Goal: Task Accomplishment & Management: Manage account settings

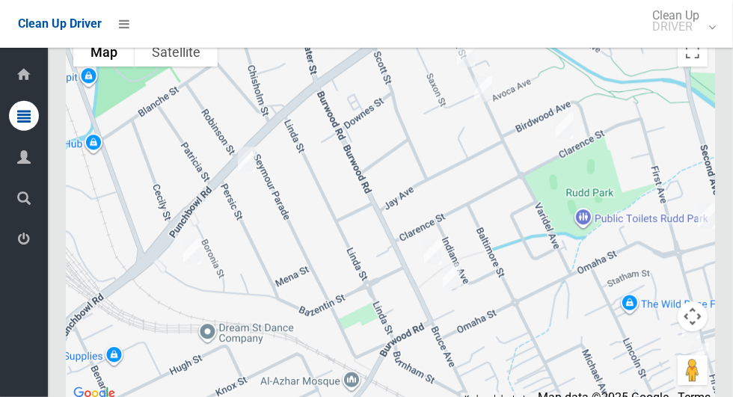
scroll to position [7899, 0]
click at [17, 254] on icon at bounding box center [23, 239] width 13 height 30
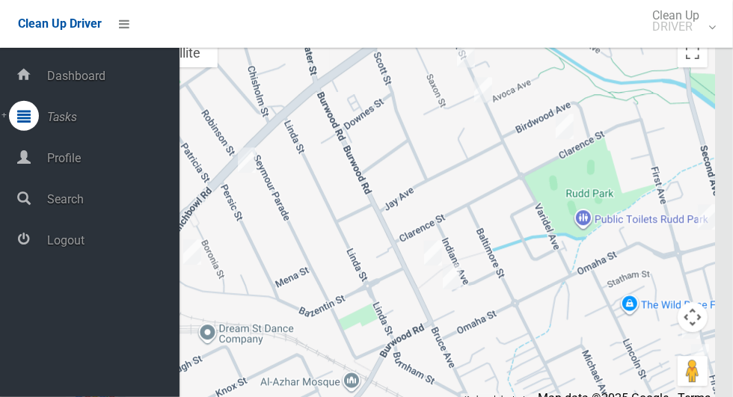
click at [108, 246] on span "Logout" at bounding box center [111, 240] width 137 height 14
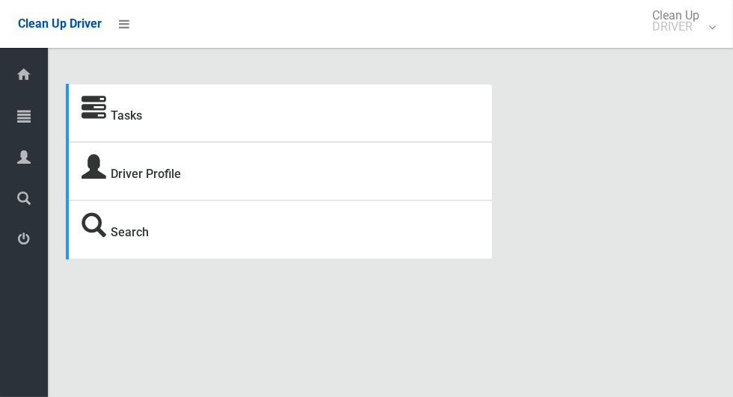
click at [19, 114] on icon at bounding box center [23, 116] width 13 height 30
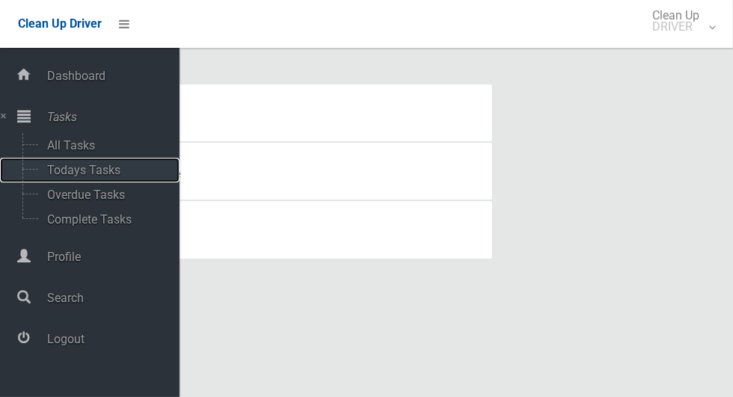
click at [117, 168] on span "Todays Tasks" at bounding box center [105, 170] width 124 height 14
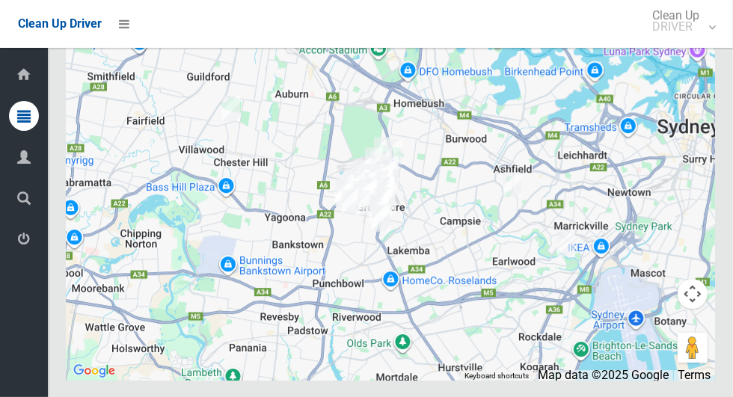
scroll to position [8162, 0]
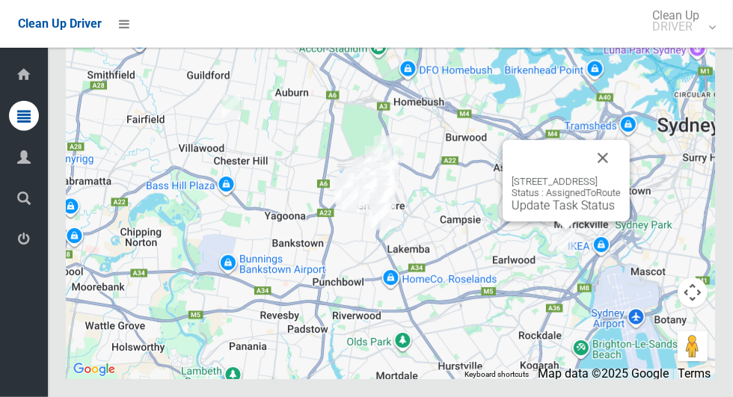
click at [620, 176] on button "Close" at bounding box center [603, 158] width 36 height 36
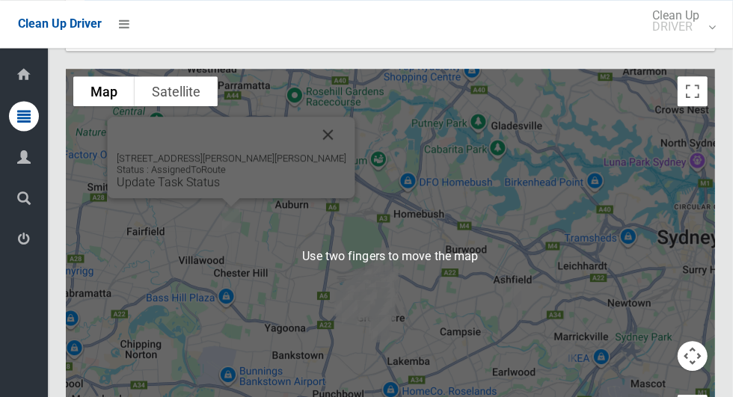
scroll to position [8053, 0]
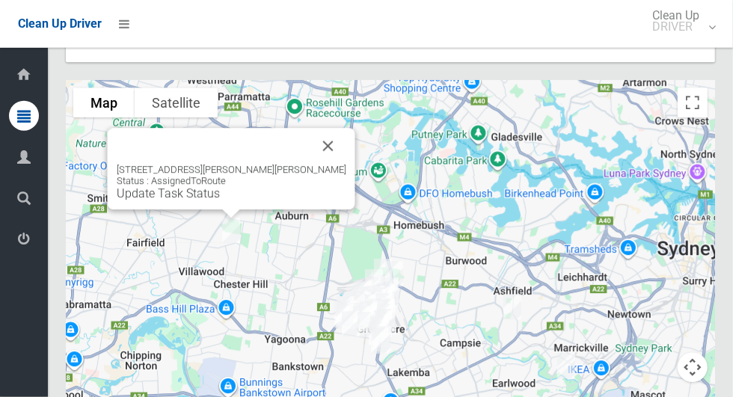
click at [19, 237] on icon at bounding box center [23, 239] width 13 height 30
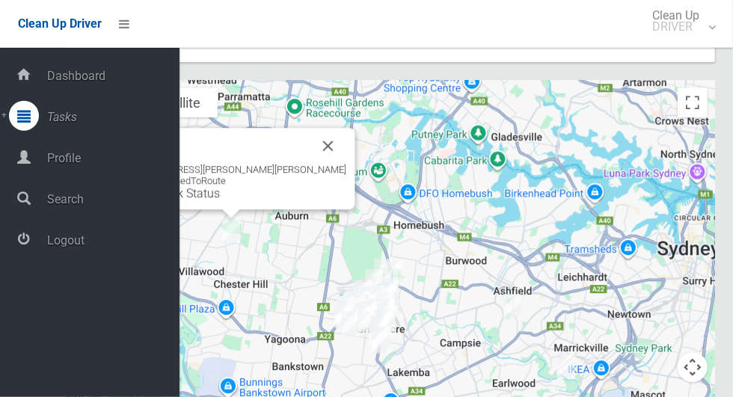
click at [102, 247] on span "Logout" at bounding box center [111, 240] width 137 height 14
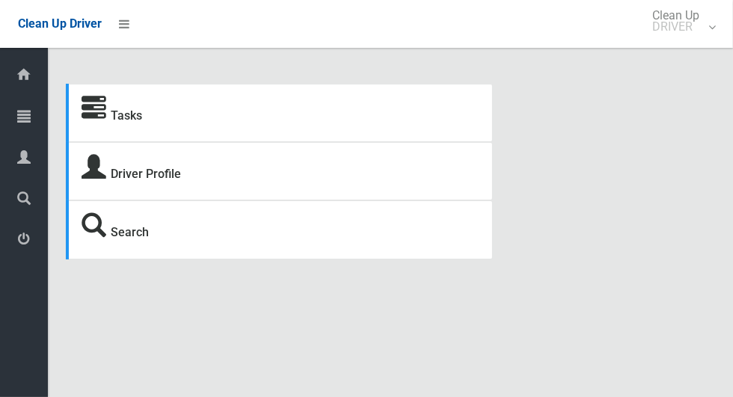
click at [31, 117] on icon at bounding box center [23, 116] width 13 height 30
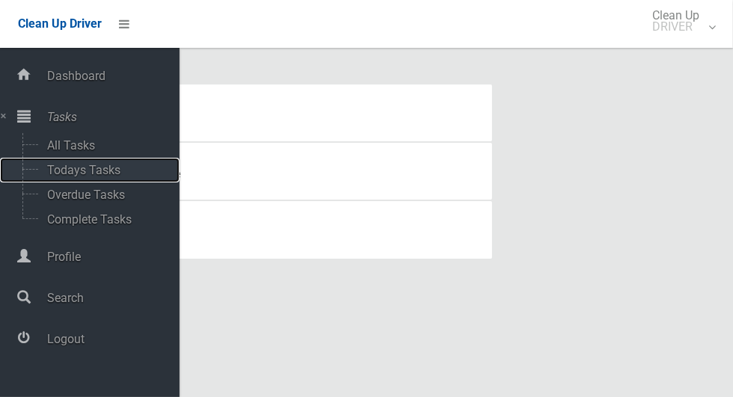
click at [107, 173] on span "Todays Tasks" at bounding box center [105, 170] width 124 height 14
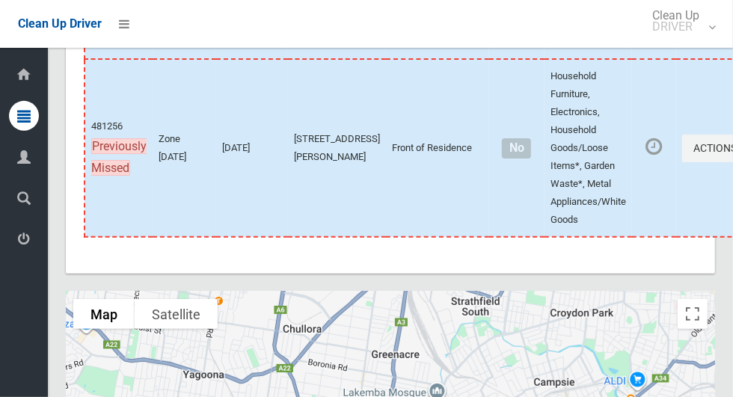
scroll to position [9218, 0]
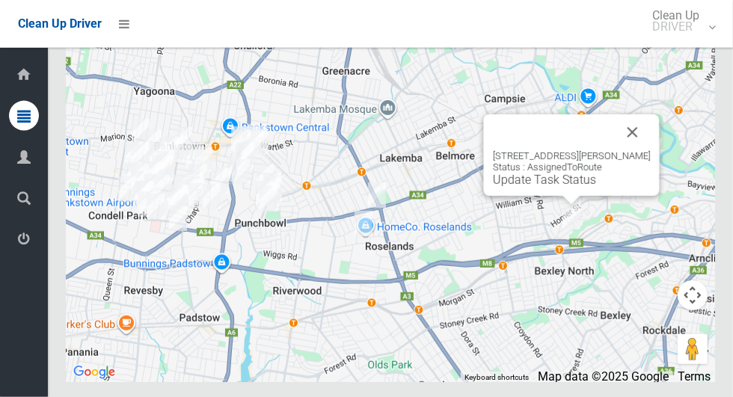
click at [638, 150] on button "Close" at bounding box center [632, 132] width 36 height 36
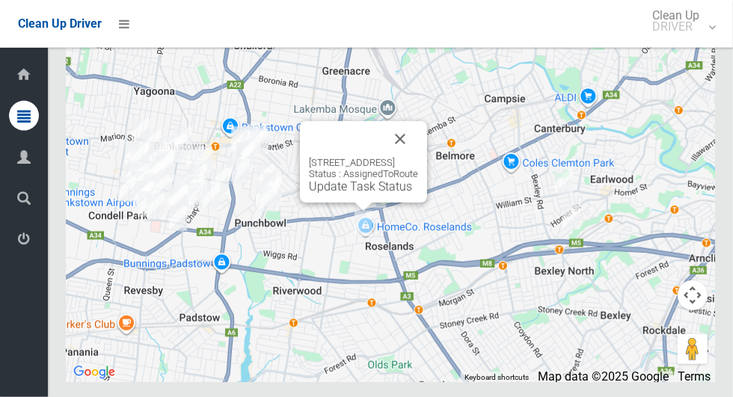
click at [418, 157] on button "Close" at bounding box center [400, 139] width 36 height 36
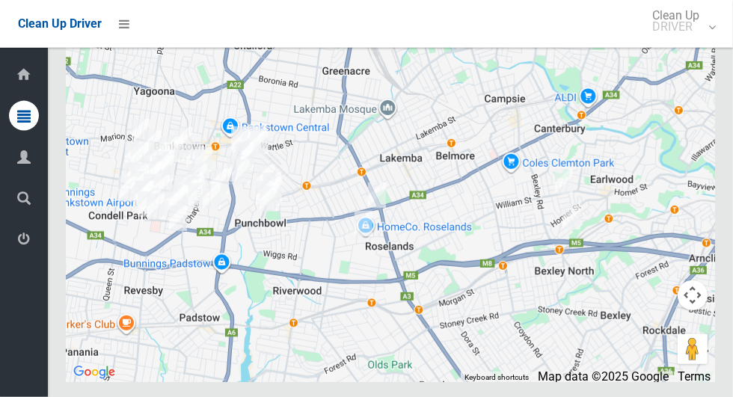
click at [19, 247] on icon at bounding box center [23, 239] width 13 height 30
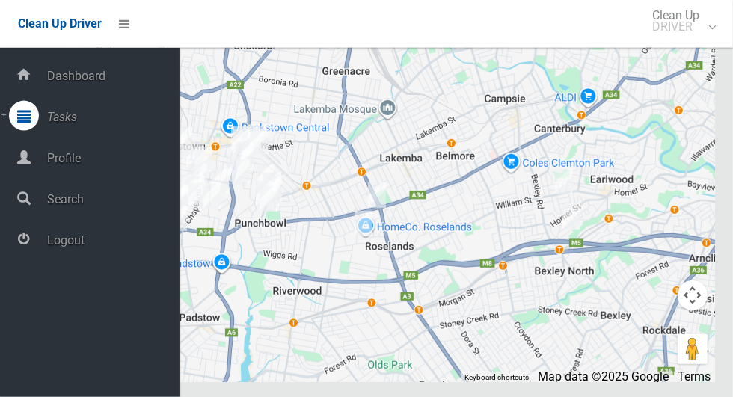
click at [135, 243] on span "Logout" at bounding box center [111, 240] width 137 height 14
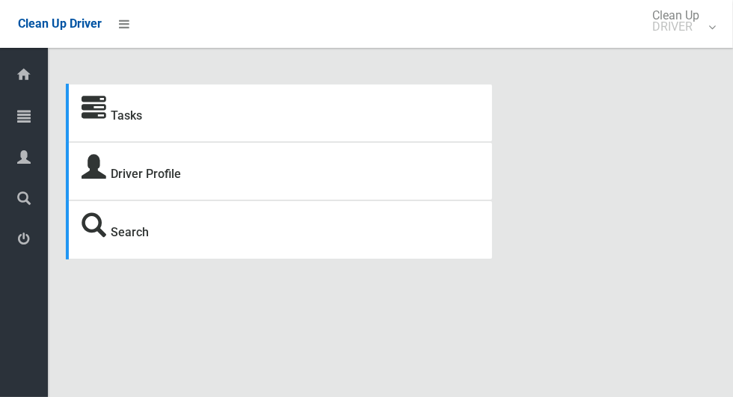
click at [18, 114] on icon at bounding box center [23, 116] width 13 height 30
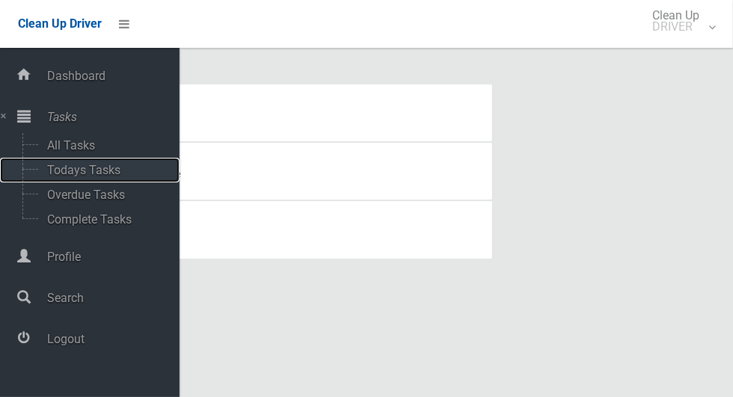
click at [120, 170] on span "Todays Tasks" at bounding box center [105, 170] width 124 height 14
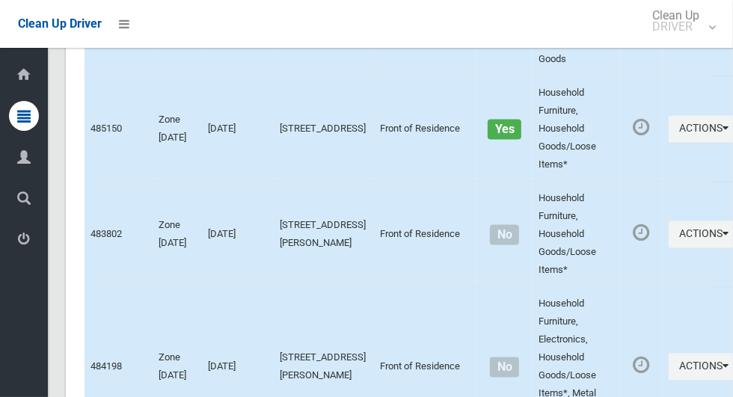
scroll to position [7332, 0]
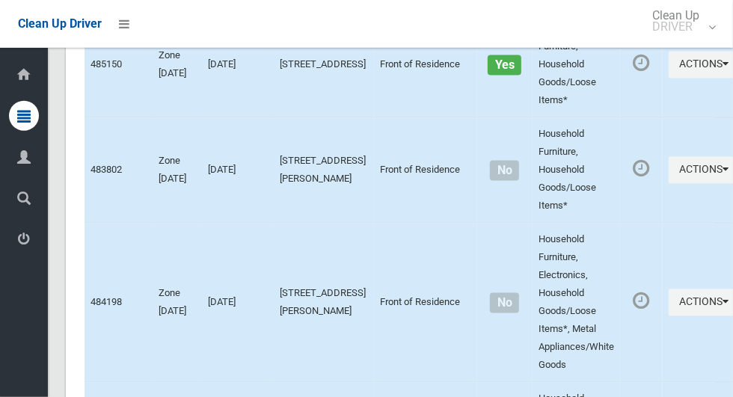
click at [18, 152] on icon at bounding box center [23, 157] width 13 height 30
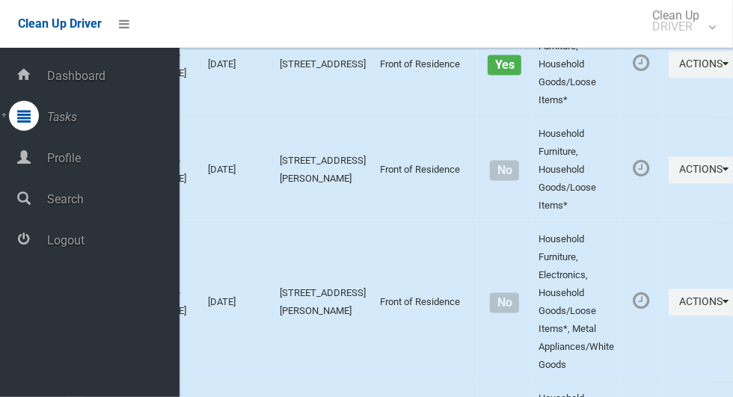
click at [141, 165] on span "Profile" at bounding box center [111, 158] width 137 height 14
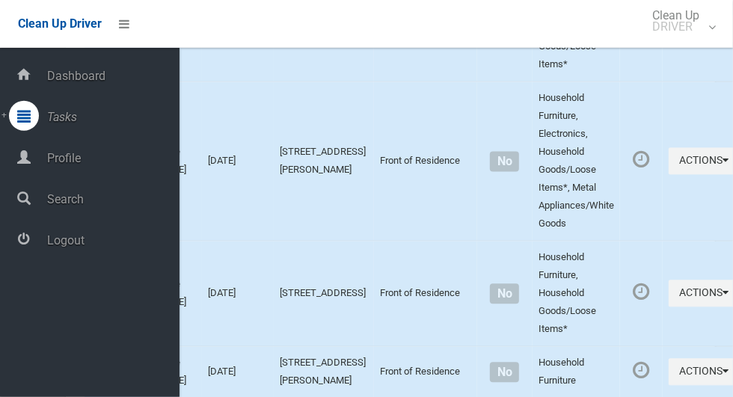
scroll to position [7499, 0]
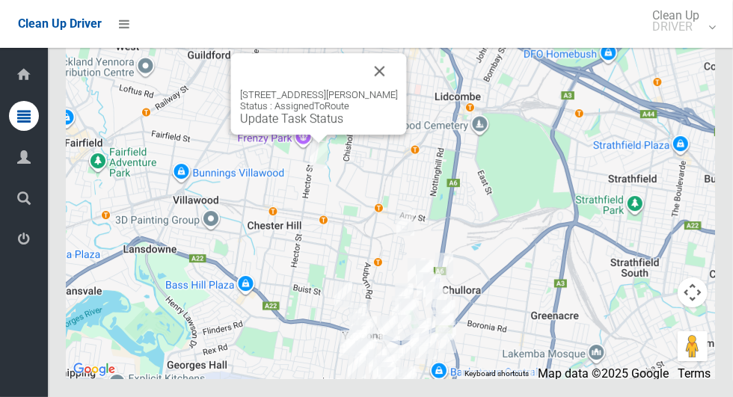
scroll to position [8872, 0]
click at [369, 89] on button "Close" at bounding box center [380, 71] width 36 height 36
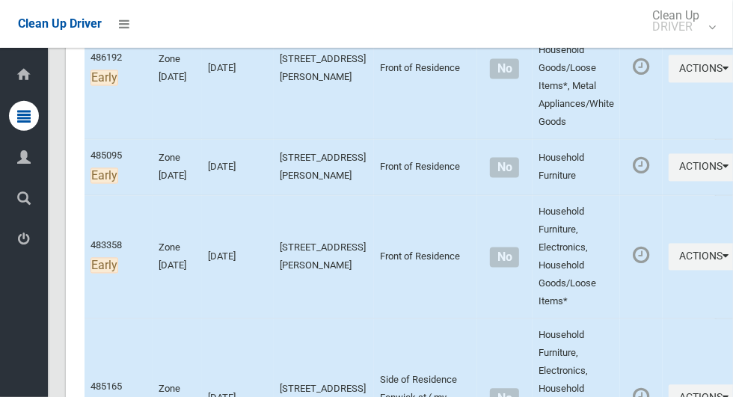
scroll to position [1529, 0]
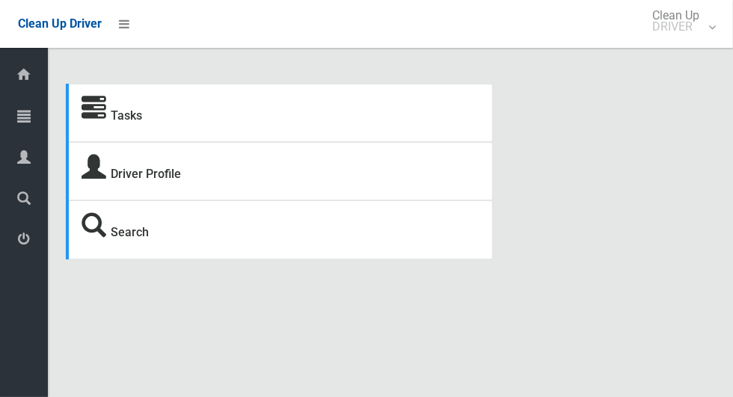
click at [28, 111] on icon at bounding box center [23, 116] width 13 height 30
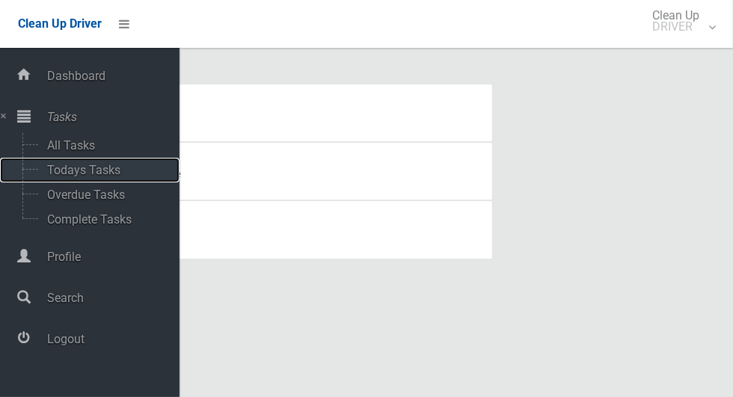
click at [111, 167] on span "Todays Tasks" at bounding box center [105, 170] width 124 height 14
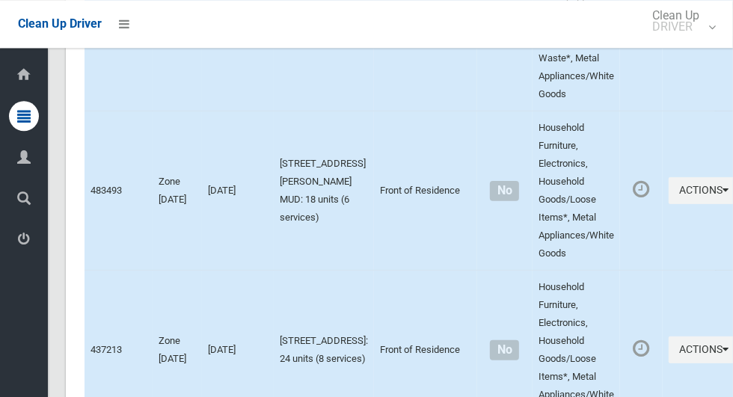
scroll to position [6042, 0]
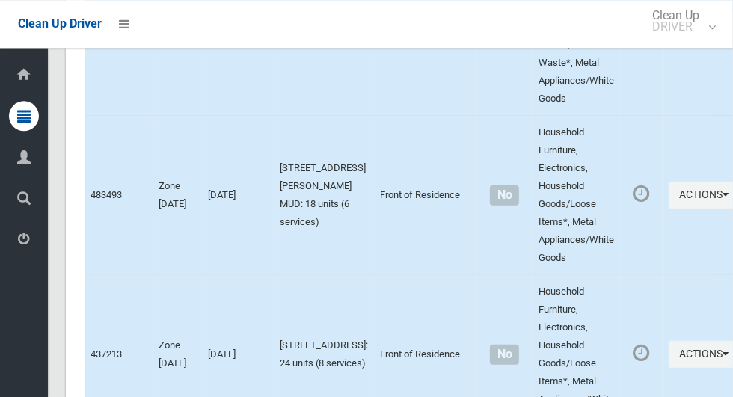
click at [25, 240] on icon at bounding box center [23, 239] width 13 height 30
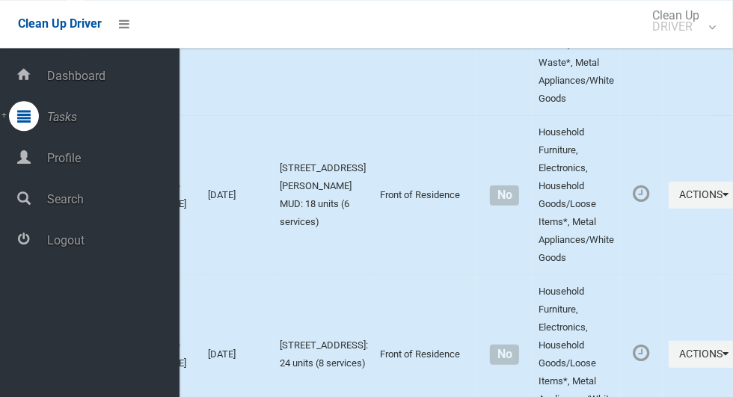
click at [76, 152] on span "Profile" at bounding box center [111, 158] width 137 height 14
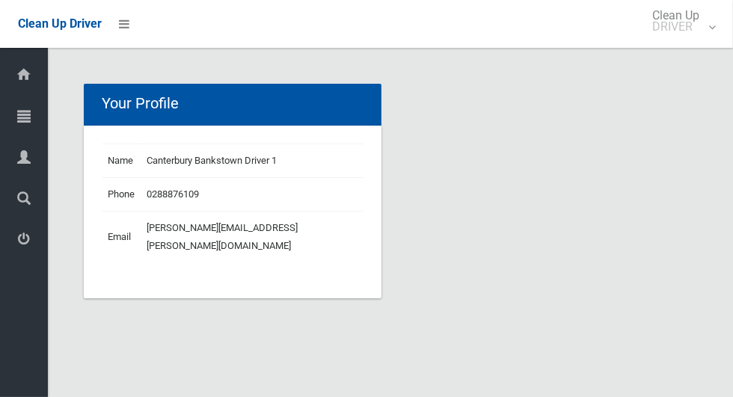
click at [22, 238] on icon at bounding box center [23, 239] width 13 height 30
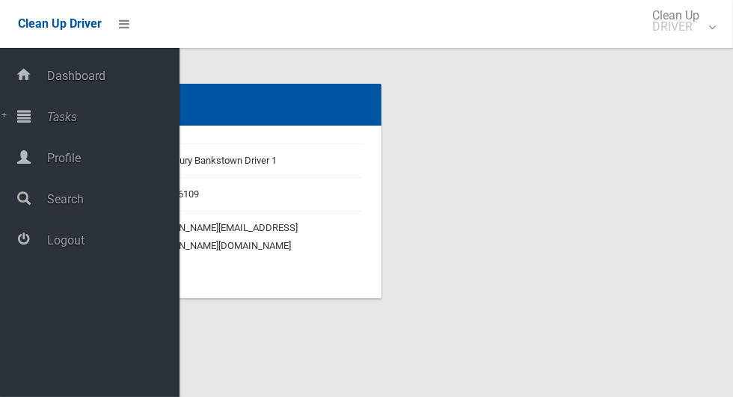
click at [84, 244] on span "Logout" at bounding box center [111, 240] width 137 height 14
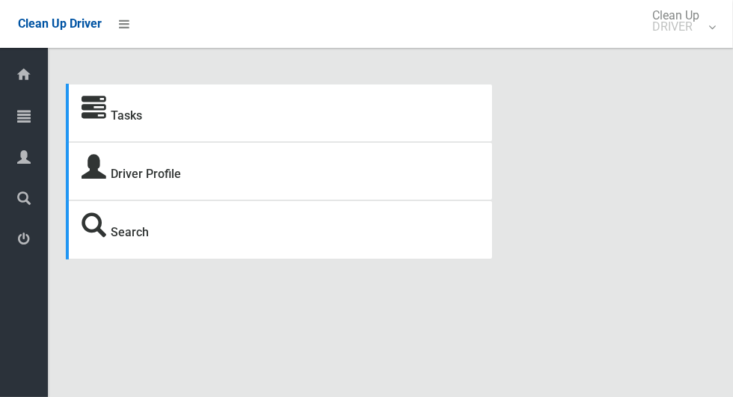
click at [19, 111] on icon at bounding box center [23, 116] width 13 height 30
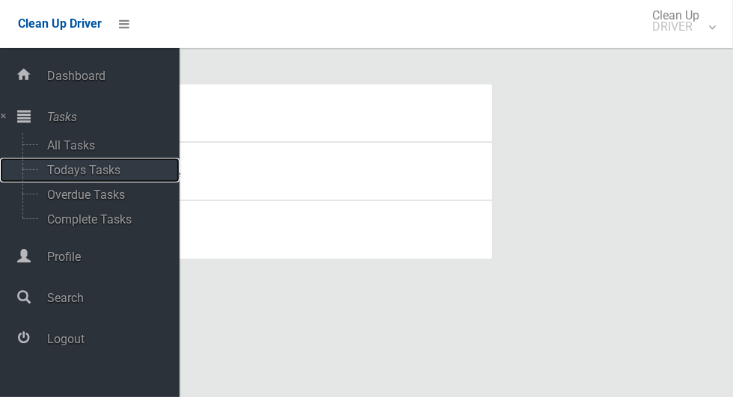
click at [117, 170] on span "Todays Tasks" at bounding box center [105, 170] width 124 height 14
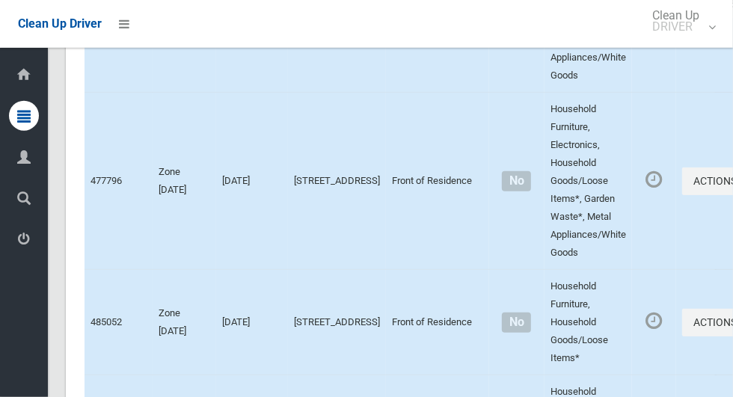
scroll to position [9218, 0]
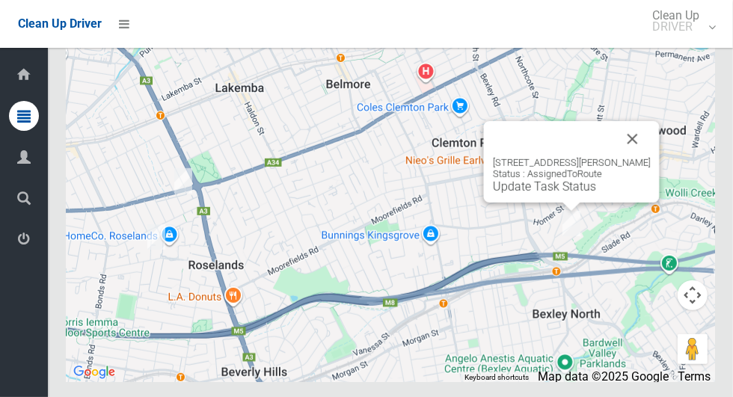
click at [643, 157] on button "Close" at bounding box center [632, 139] width 36 height 36
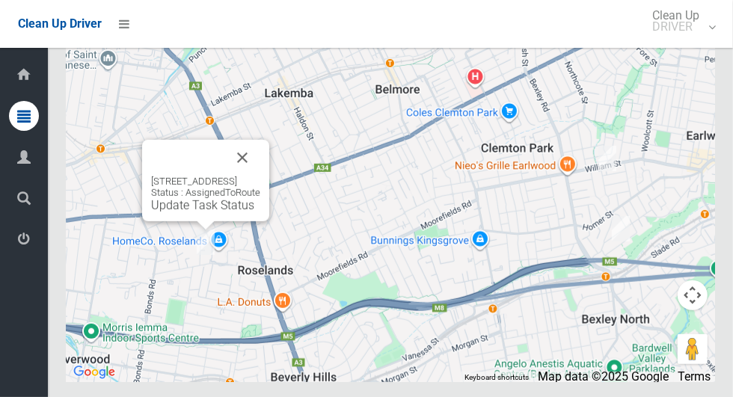
click at [27, 244] on icon at bounding box center [23, 239] width 13 height 30
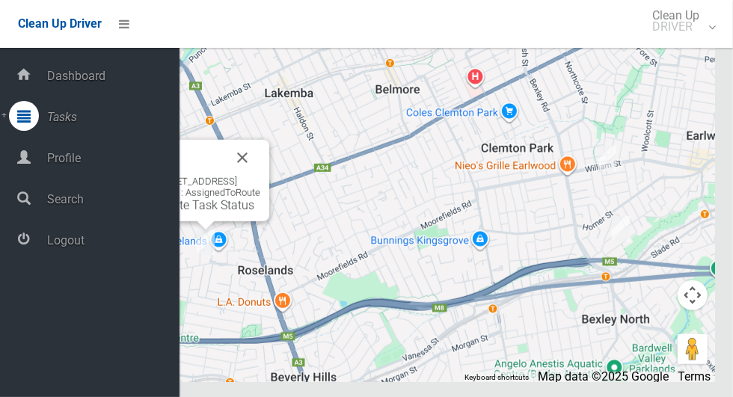
click at [84, 247] on span "Logout" at bounding box center [111, 240] width 137 height 14
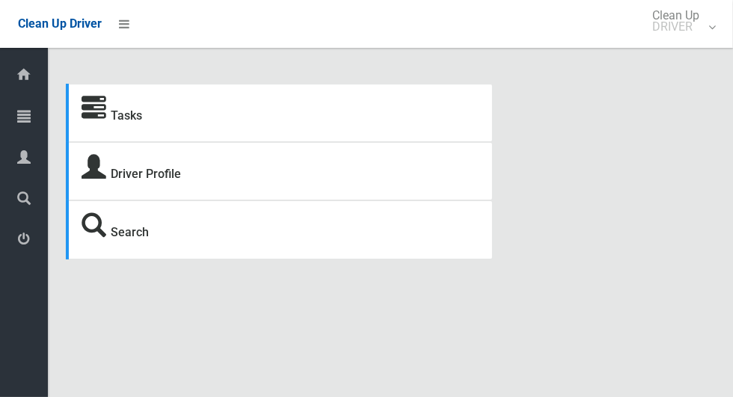
click at [27, 114] on icon at bounding box center [23, 116] width 13 height 30
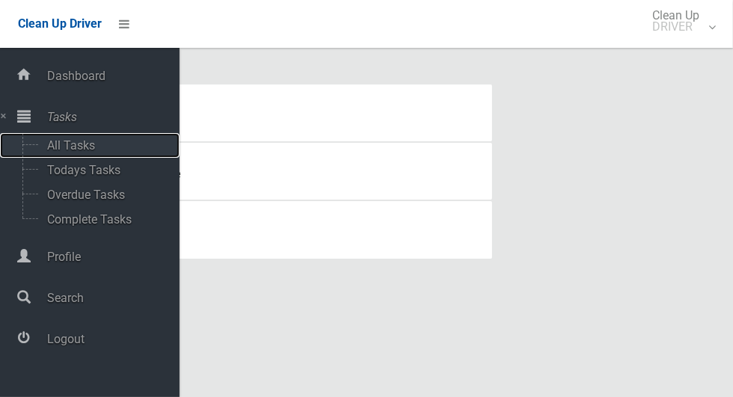
click at [88, 144] on span "All Tasks" at bounding box center [105, 145] width 124 height 14
click at [148, 141] on span "All Tasks" at bounding box center [105, 145] width 124 height 14
click at [51, 150] on span "All Tasks" at bounding box center [105, 145] width 124 height 14
click at [55, 167] on span "Todays Tasks" at bounding box center [105, 170] width 124 height 14
click at [49, 148] on span "All Tasks" at bounding box center [105, 145] width 124 height 14
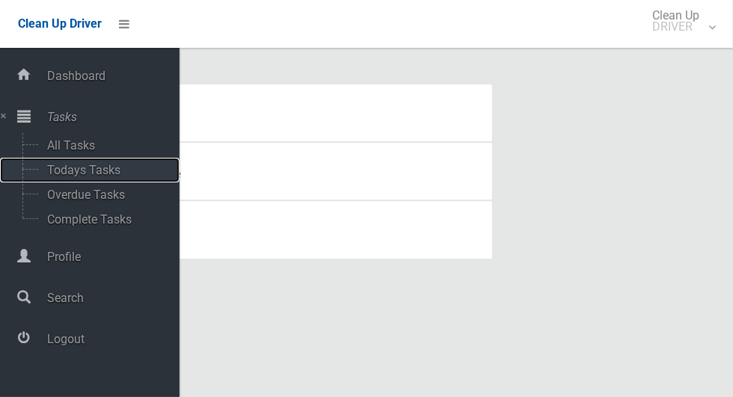
click at [58, 177] on span "Todays Tasks" at bounding box center [105, 170] width 124 height 14
click at [120, 169] on span "Todays Tasks" at bounding box center [105, 170] width 124 height 14
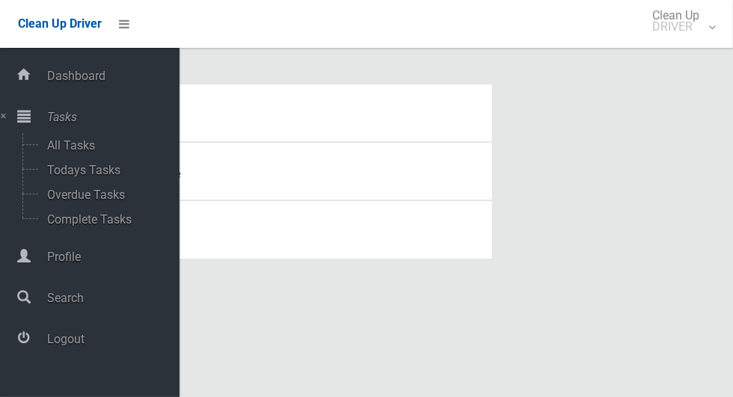
click at [77, 346] on span "Logout" at bounding box center [111, 339] width 137 height 14
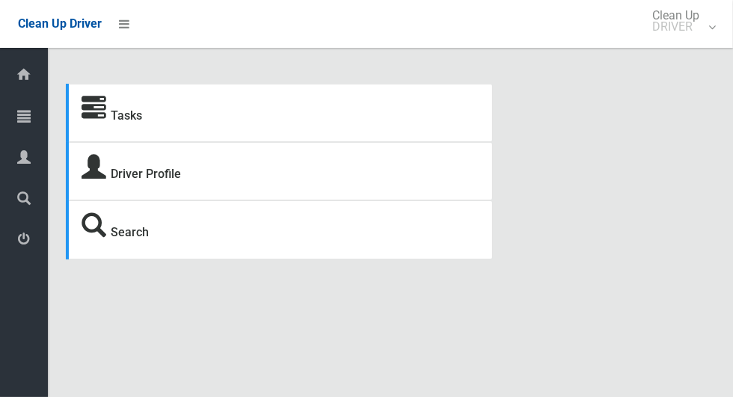
click at [27, 116] on icon at bounding box center [23, 116] width 13 height 30
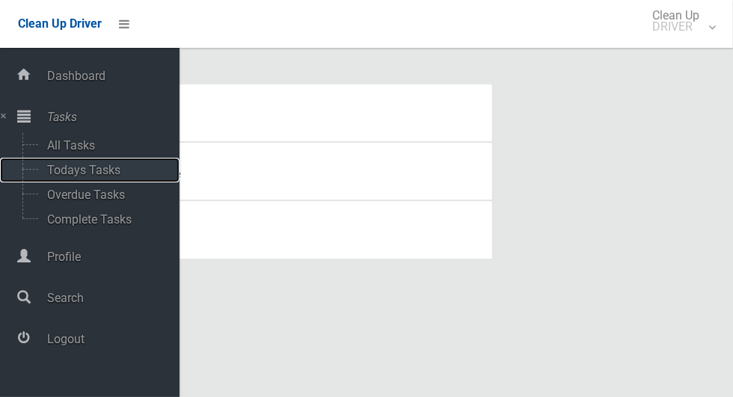
click at [120, 173] on span "Todays Tasks" at bounding box center [105, 170] width 124 height 14
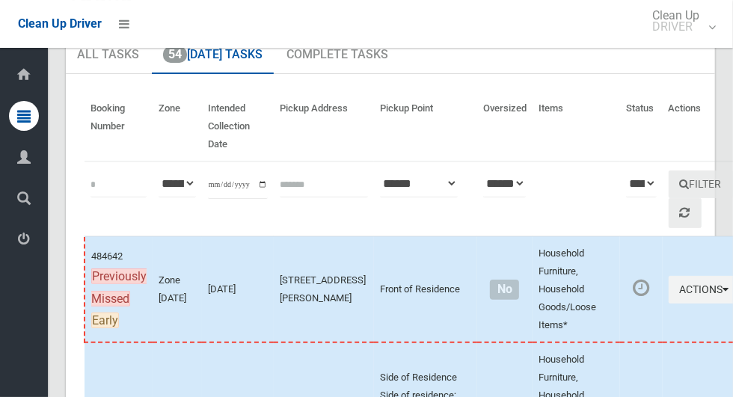
scroll to position [91, 0]
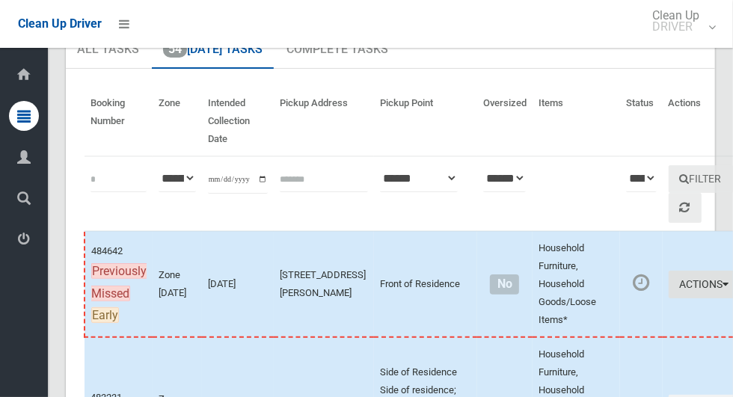
click at [672, 276] on button "Actions" at bounding box center [704, 285] width 72 height 28
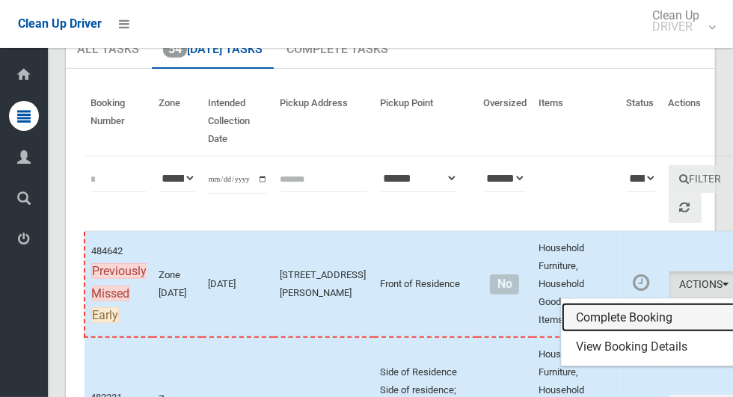
click at [590, 309] on link "Complete Booking" at bounding box center [650, 318] width 178 height 30
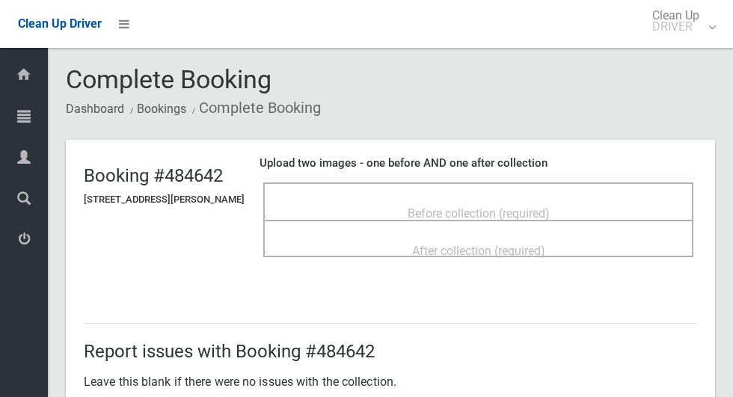
click at [629, 200] on div "Before collection (required)" at bounding box center [478, 213] width 397 height 28
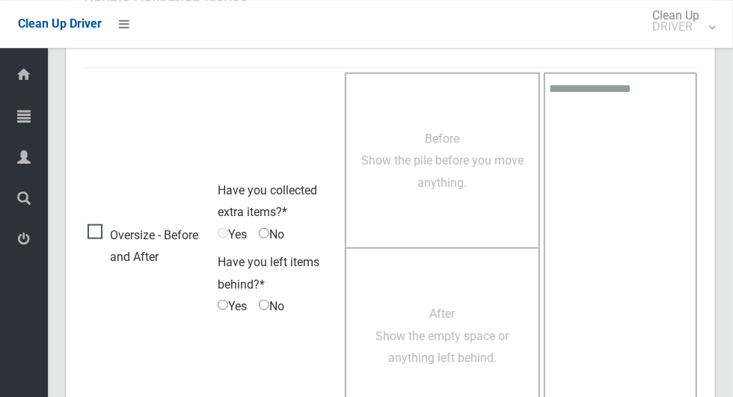
scroll to position [992, 0]
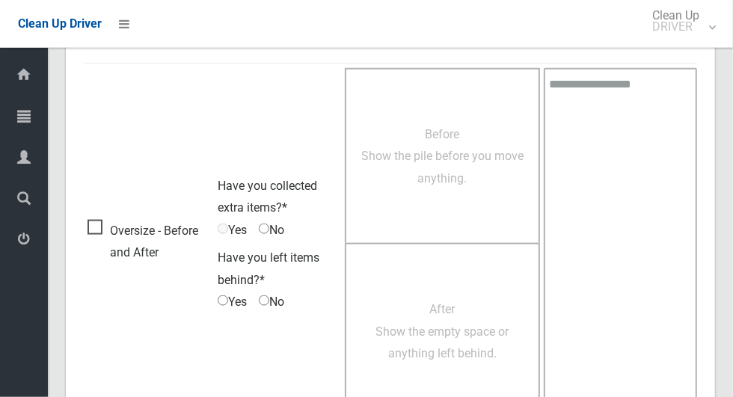
click at [102, 226] on span "Oversize - Before and After" at bounding box center [148, 242] width 123 height 44
click at [232, 223] on span "Yes" at bounding box center [232, 230] width 29 height 22
click at [236, 221] on span "Yes" at bounding box center [232, 230] width 29 height 22
click at [238, 227] on span "Yes" at bounding box center [232, 230] width 29 height 22
click at [233, 219] on span "Yes" at bounding box center [232, 230] width 29 height 22
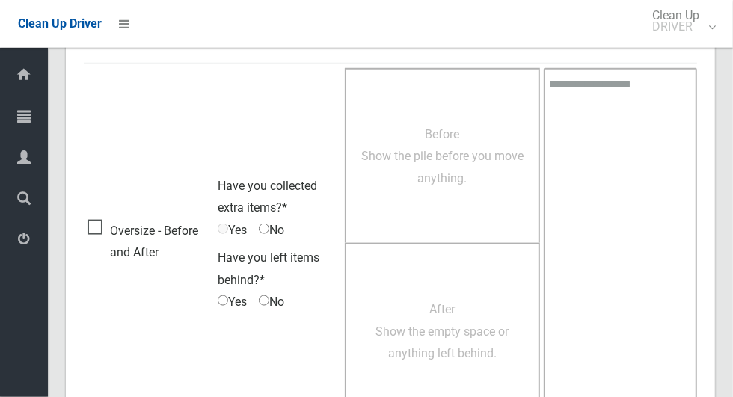
click at [229, 223] on span "Yes" at bounding box center [232, 230] width 29 height 22
click at [110, 227] on span "Oversize - Before and After" at bounding box center [148, 242] width 123 height 44
click at [103, 223] on span "Oversize - Before and After" at bounding box center [148, 242] width 123 height 44
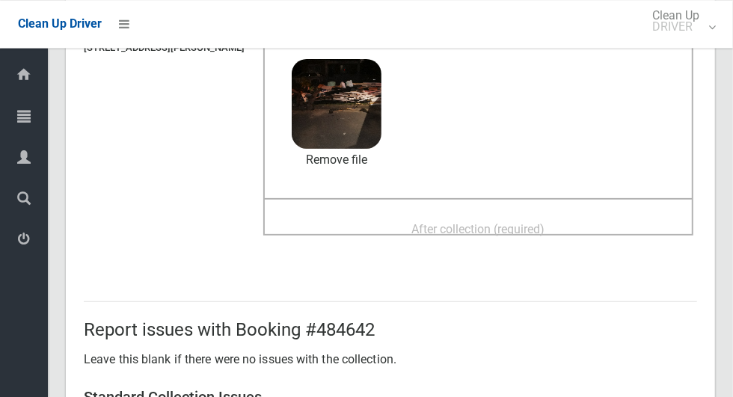
scroll to position [0, 0]
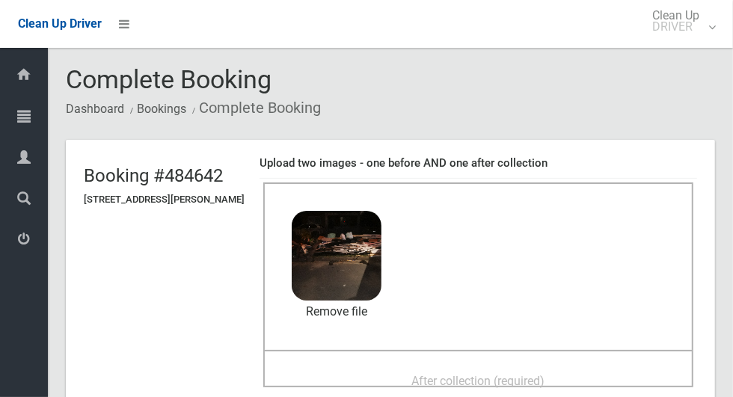
click at [530, 366] on div "After collection (required)" at bounding box center [478, 380] width 397 height 28
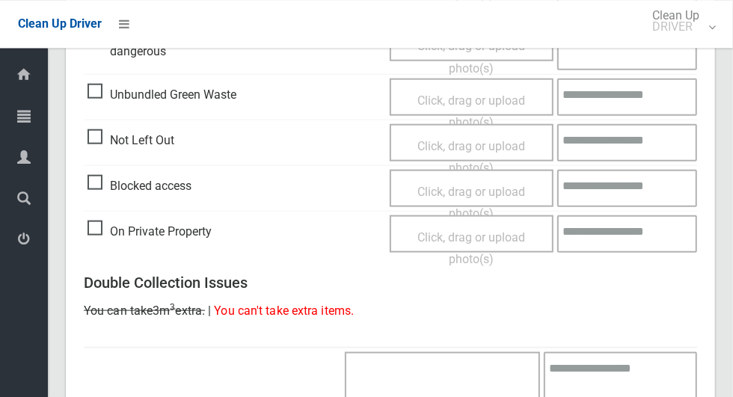
scroll to position [1223, 0]
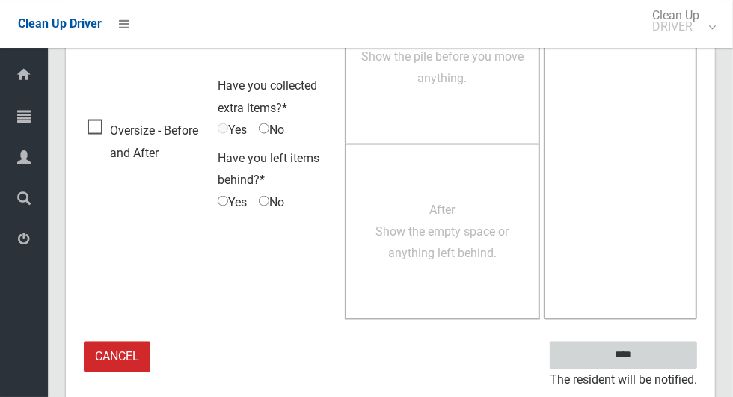
click at [673, 348] on input "****" at bounding box center [622, 356] width 147 height 28
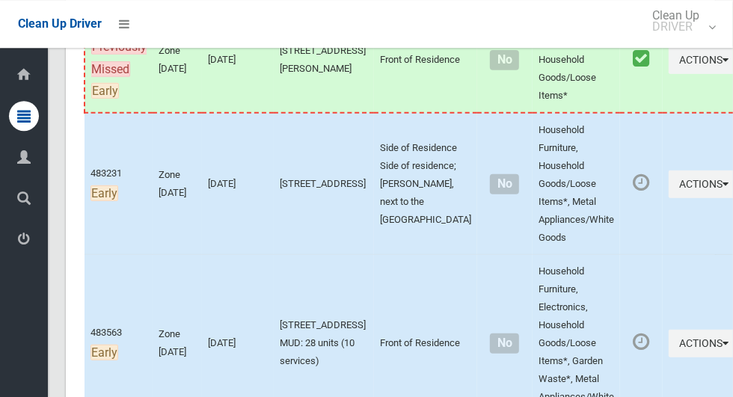
scroll to position [324, 0]
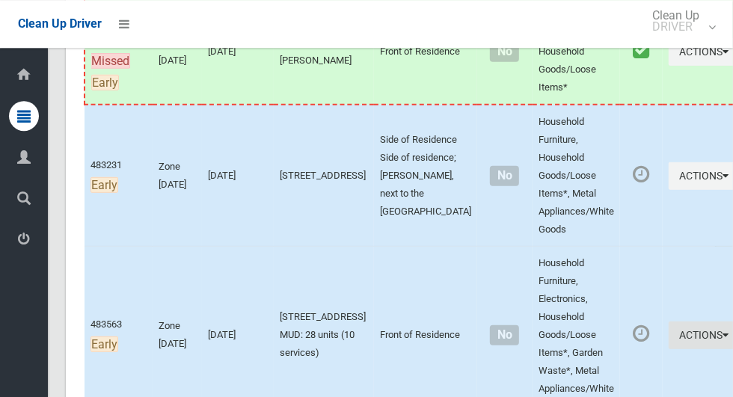
click at [723, 340] on icon "button" at bounding box center [726, 335] width 6 height 10
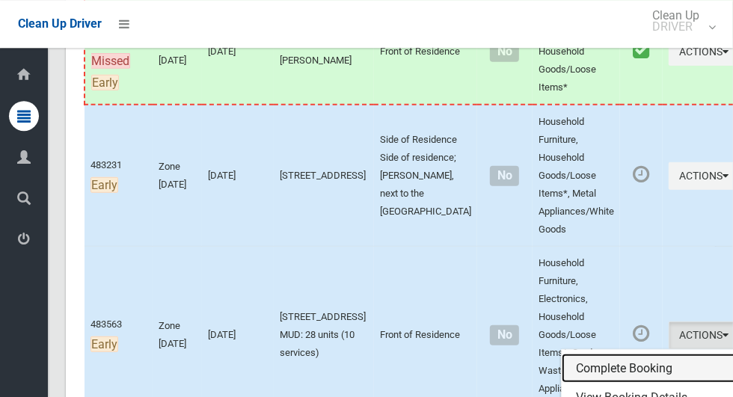
click at [620, 375] on link "Complete Booking" at bounding box center [650, 369] width 178 height 30
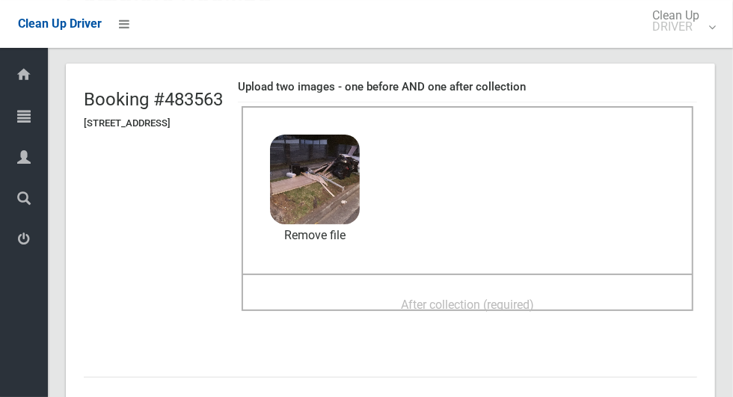
scroll to position [87, 0]
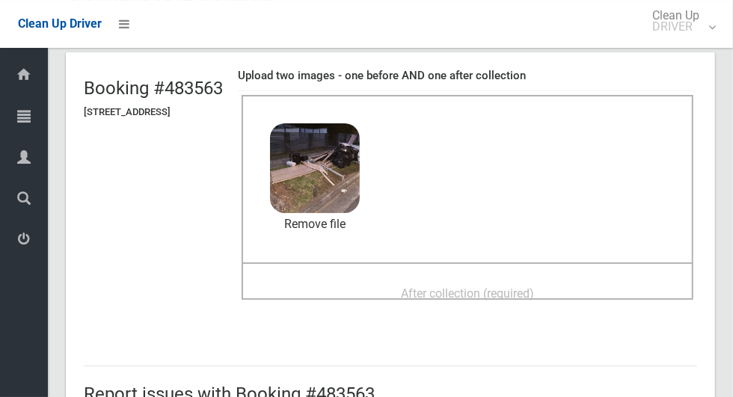
click at [611, 279] on div "After collection (required)" at bounding box center [467, 293] width 419 height 28
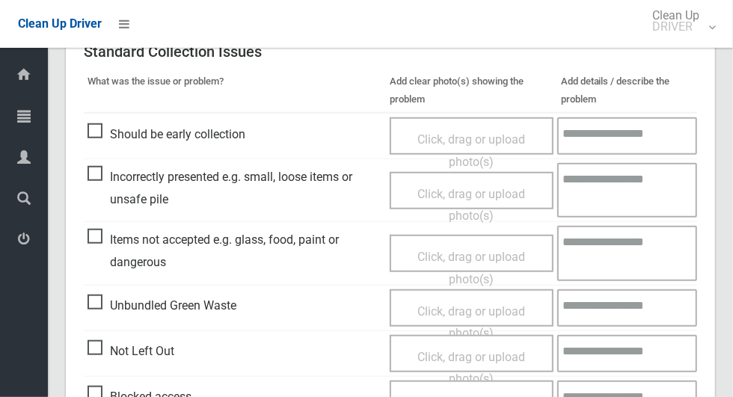
scroll to position [772, 0]
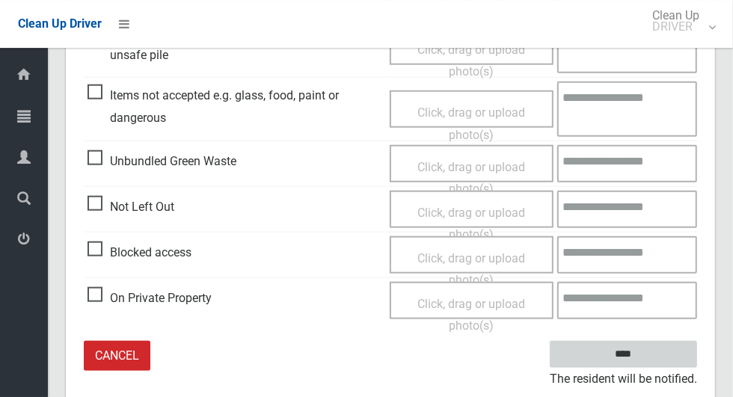
click at [659, 353] on input "****" at bounding box center [622, 355] width 147 height 28
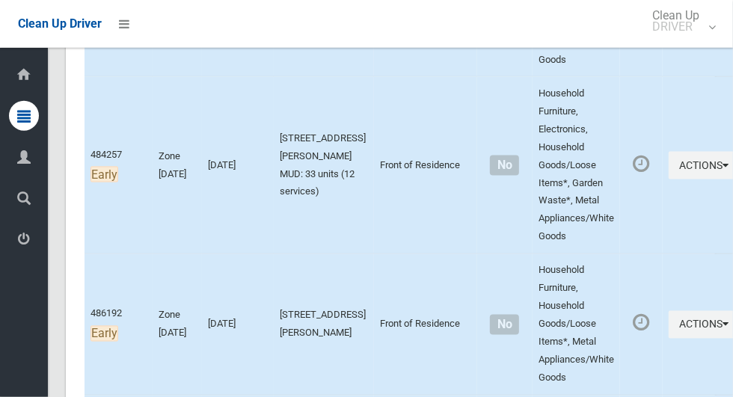
scroll to position [1275, 0]
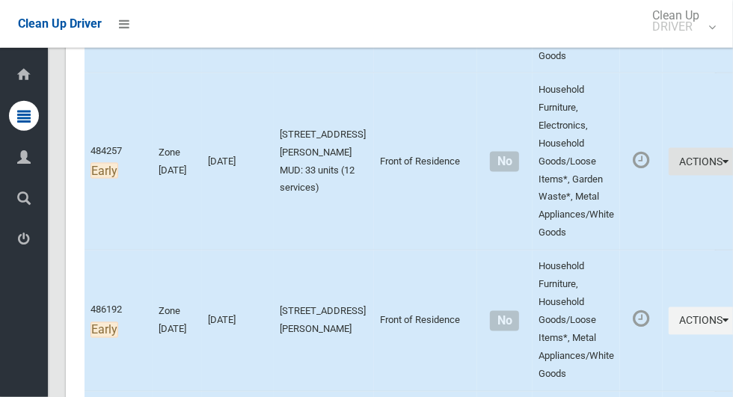
click at [723, 167] on icon "button" at bounding box center [726, 161] width 6 height 10
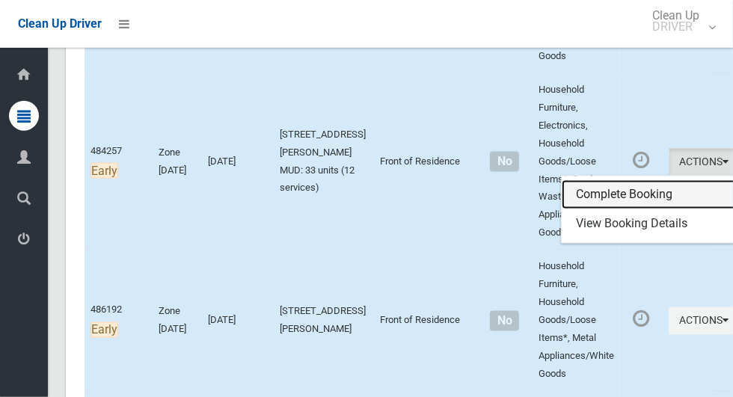
click at [614, 210] on link "Complete Booking" at bounding box center [650, 195] width 178 height 30
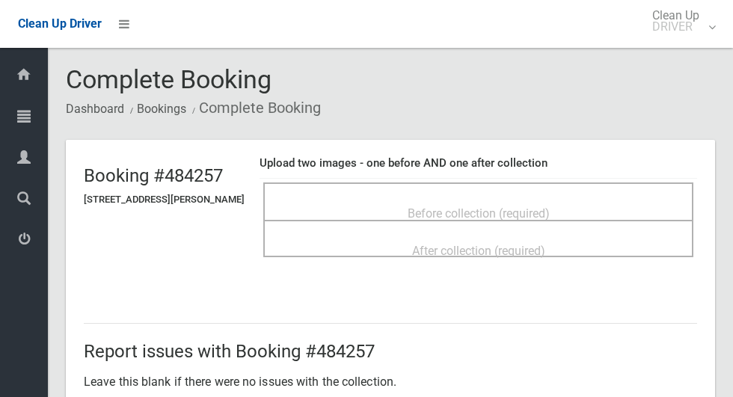
click at [531, 206] on span "Before collection (required)" at bounding box center [478, 213] width 142 height 14
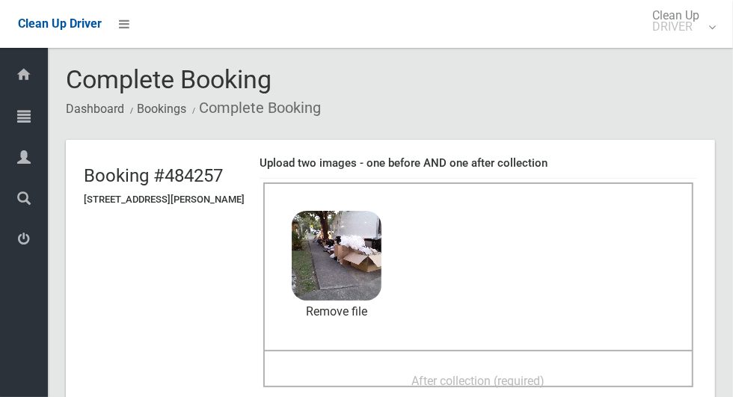
click at [606, 366] on div "After collection (required)" at bounding box center [478, 380] width 397 height 28
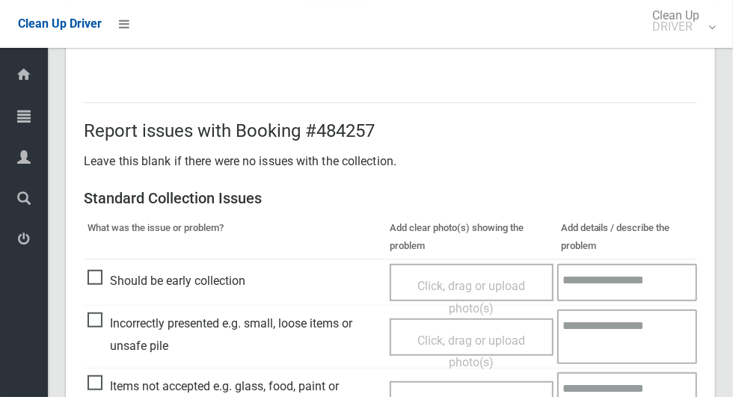
scroll to position [772, 0]
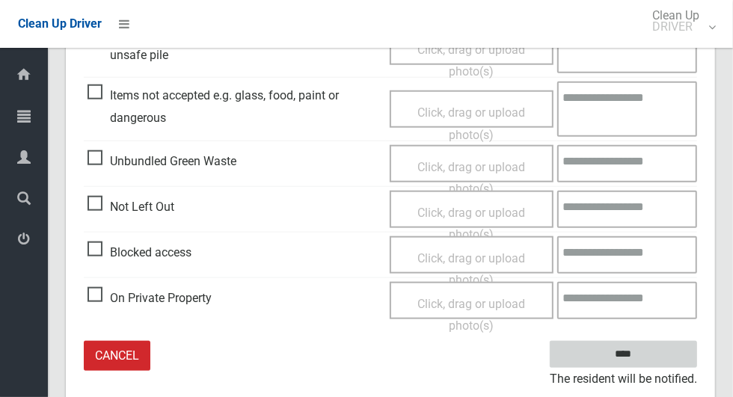
click at [656, 351] on input "****" at bounding box center [622, 355] width 147 height 28
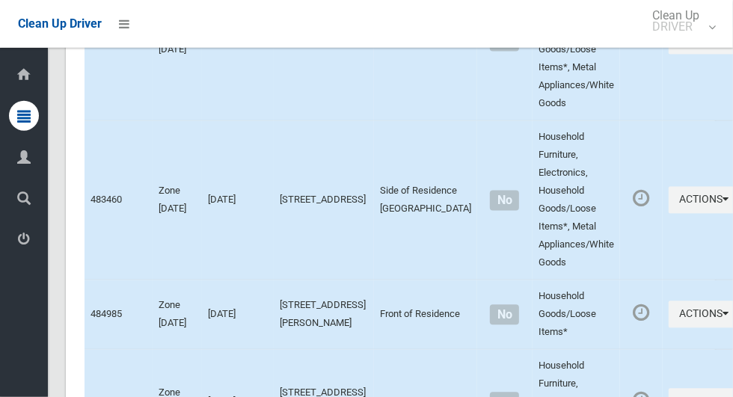
scroll to position [4483, 0]
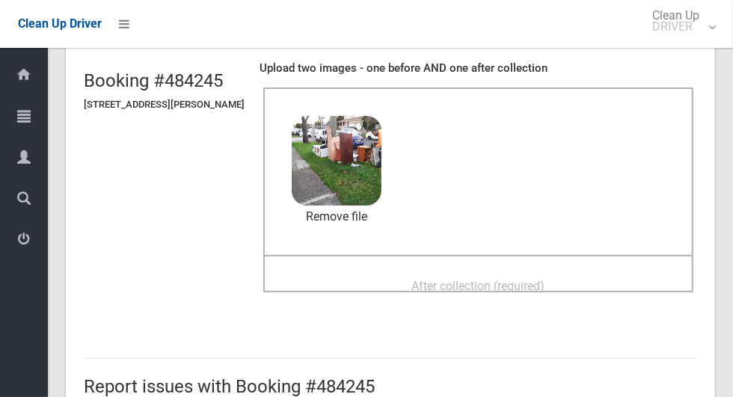
scroll to position [117, 0]
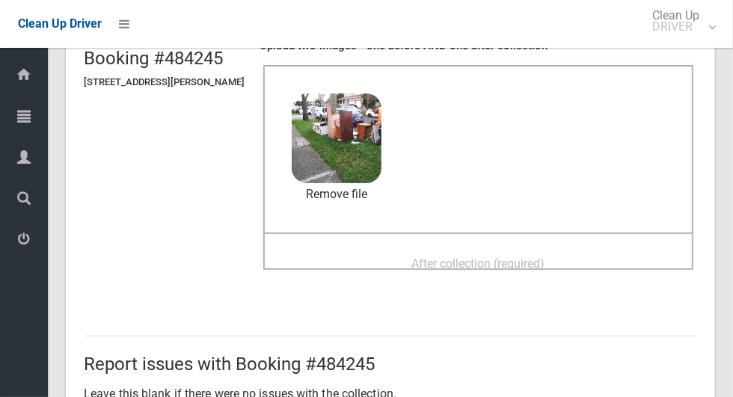
click at [573, 251] on div "After collection (required)" at bounding box center [478, 263] width 397 height 28
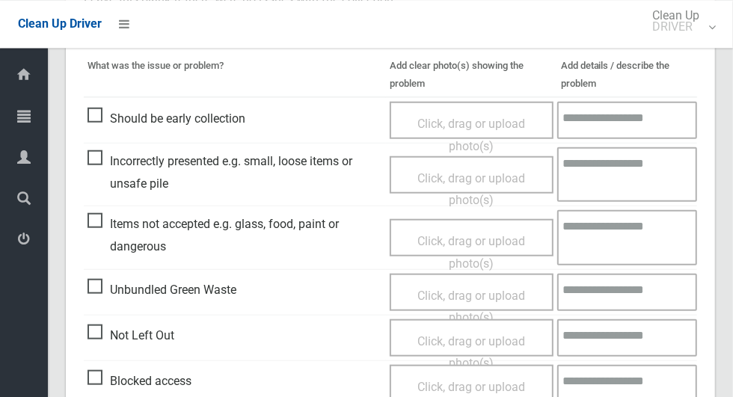
scroll to position [772, 0]
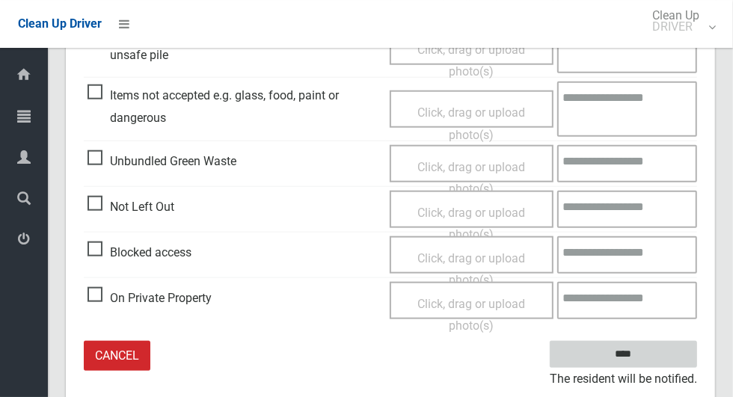
click at [650, 343] on input "****" at bounding box center [622, 355] width 147 height 28
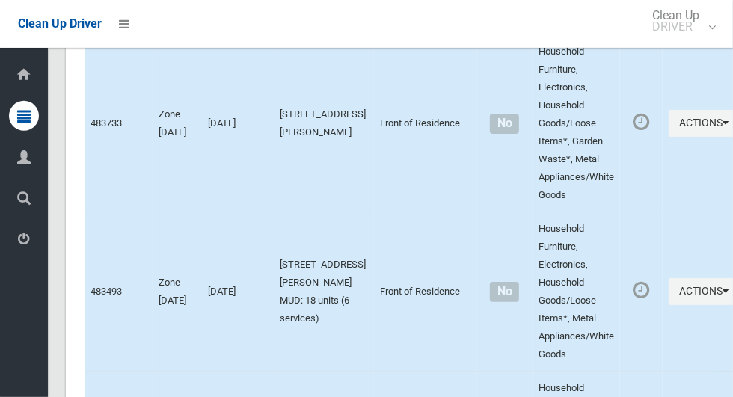
scroll to position [5944, 0]
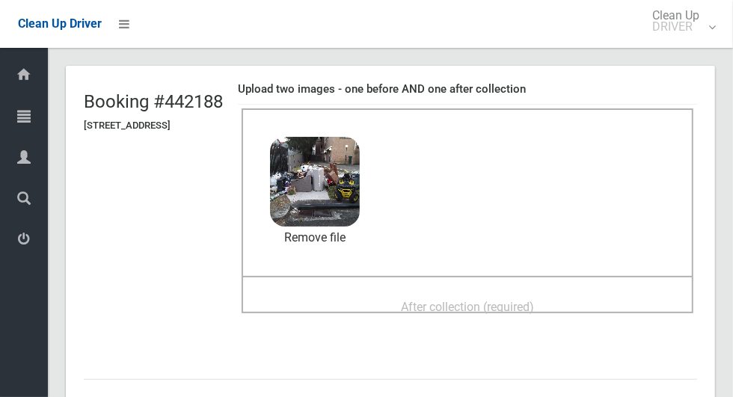
scroll to position [90, 0]
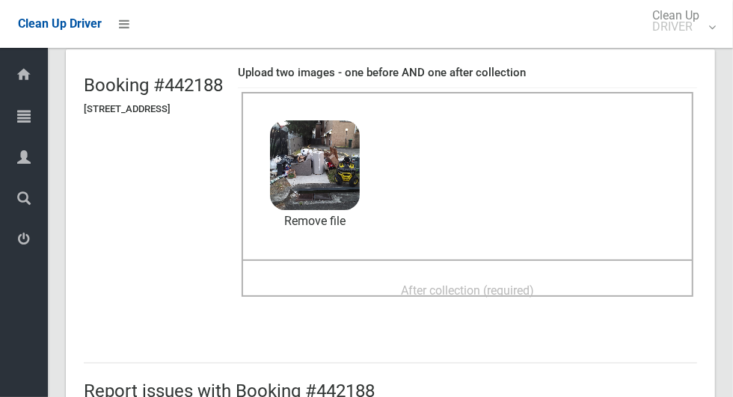
click at [583, 280] on div "After collection (required)" at bounding box center [467, 290] width 419 height 28
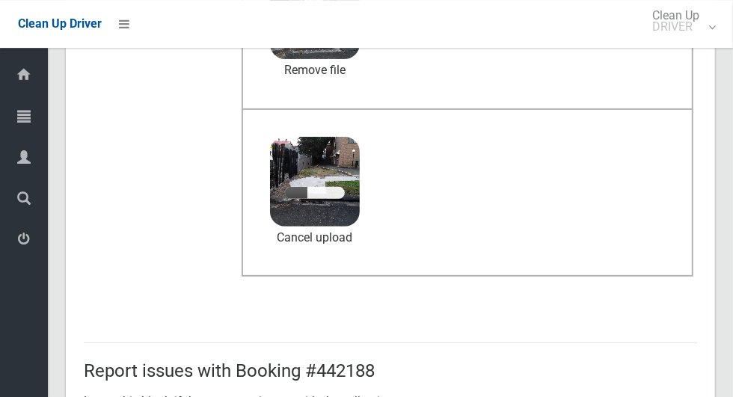
scroll to position [244, 0]
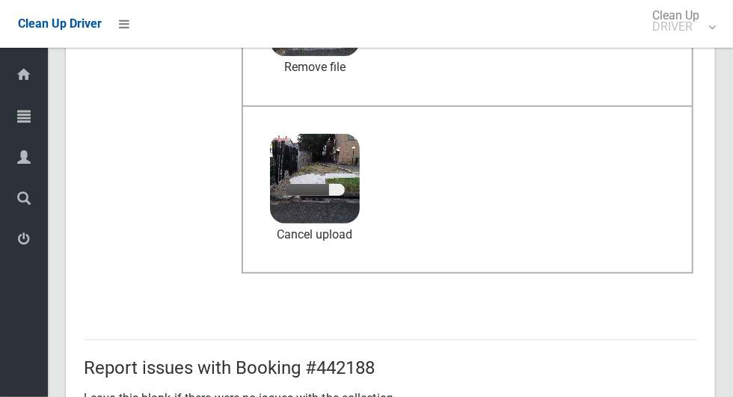
click at [66, 396] on section "Complete Booking Dashboard Bookings Complete Booking Booking #442188 7 Mulla Ro…" at bounding box center [390, 396] width 685 height 1150
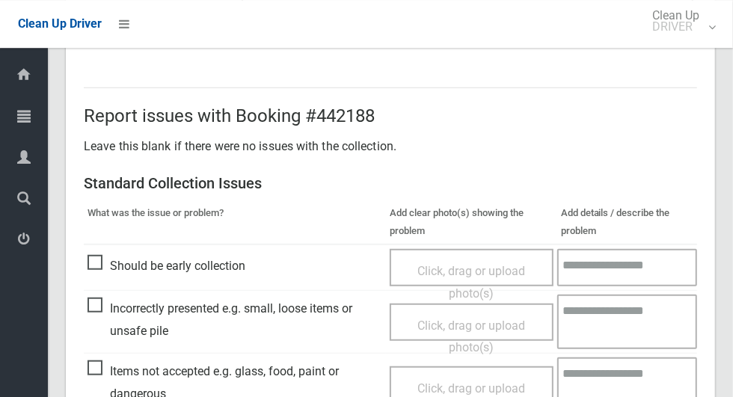
scroll to position [772, 0]
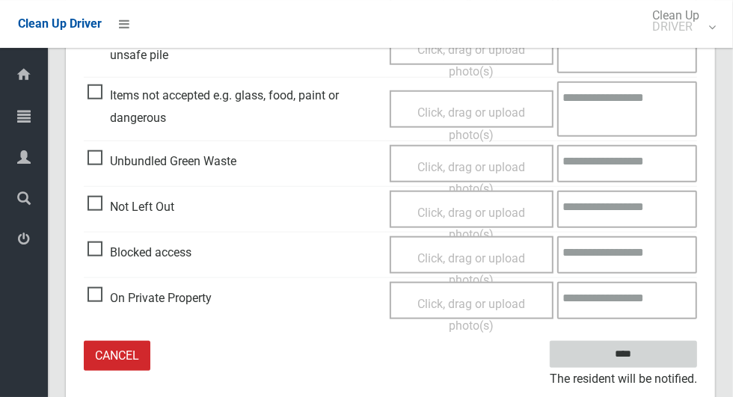
click at [649, 354] on input "****" at bounding box center [622, 355] width 147 height 28
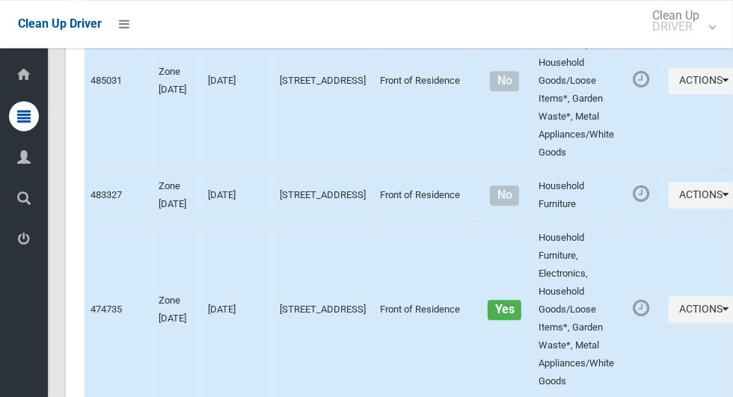
scroll to position [5066, 0]
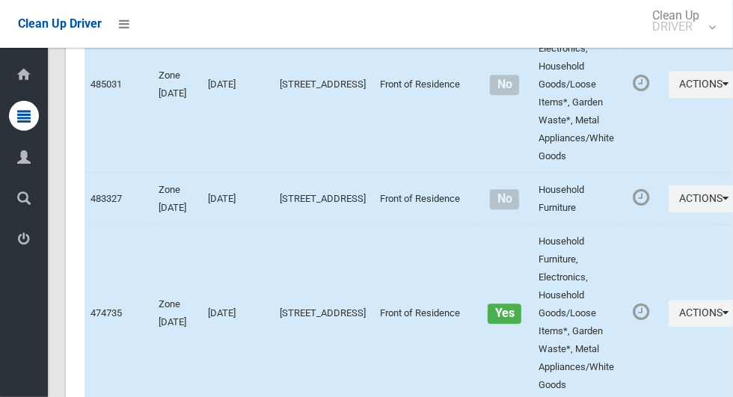
click at [19, 250] on icon at bounding box center [23, 239] width 13 height 30
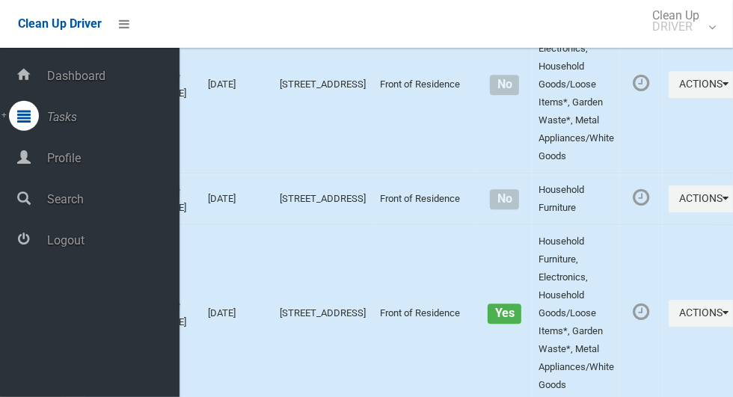
click at [55, 247] on span "Logout" at bounding box center [111, 240] width 137 height 14
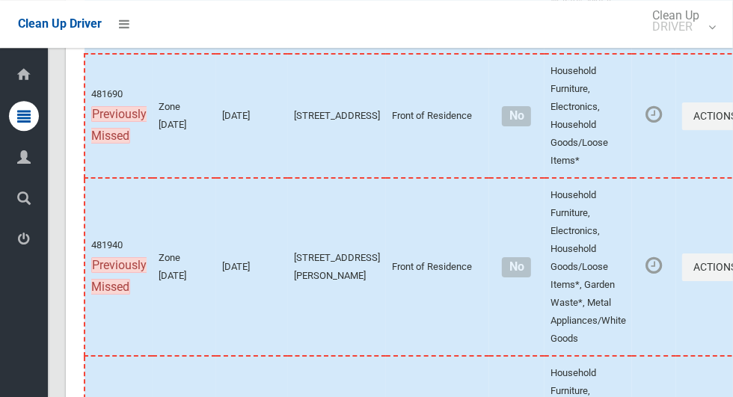
scroll to position [8444, 0]
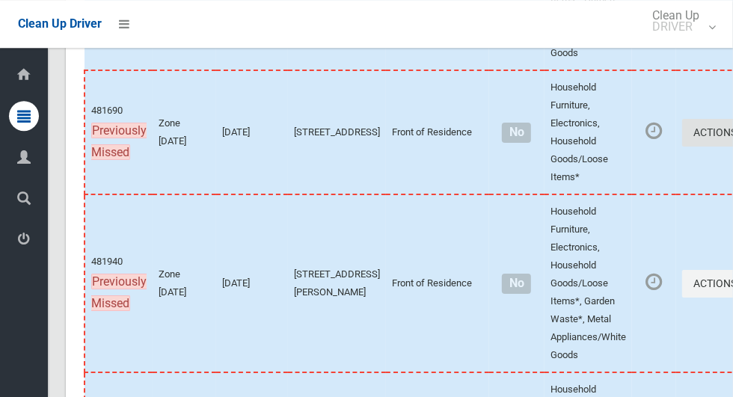
click at [732, 138] on icon "button" at bounding box center [739, 132] width 6 height 10
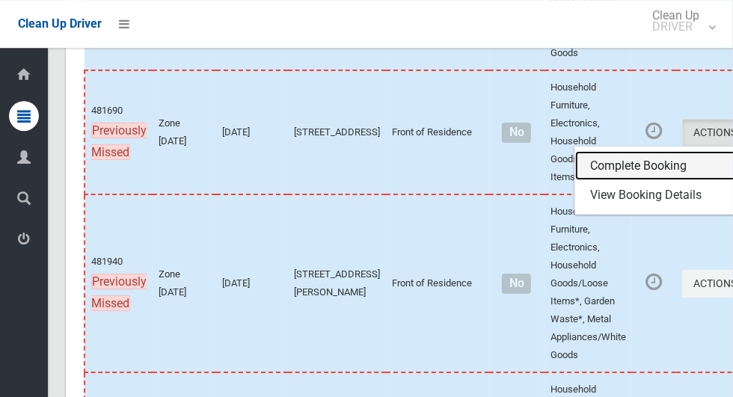
click at [618, 181] on link "Complete Booking" at bounding box center [664, 166] width 178 height 30
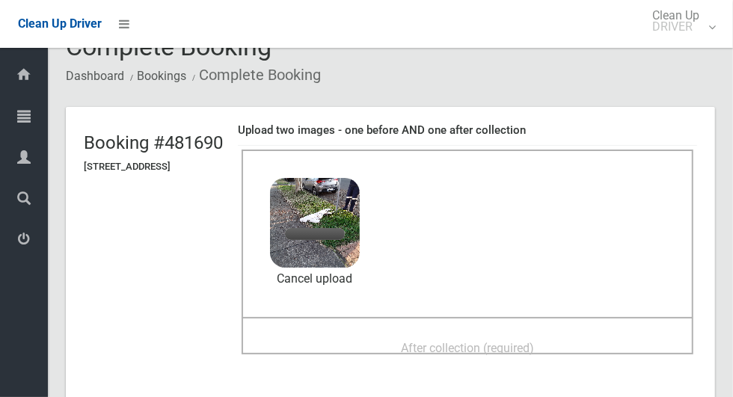
scroll to position [54, 0]
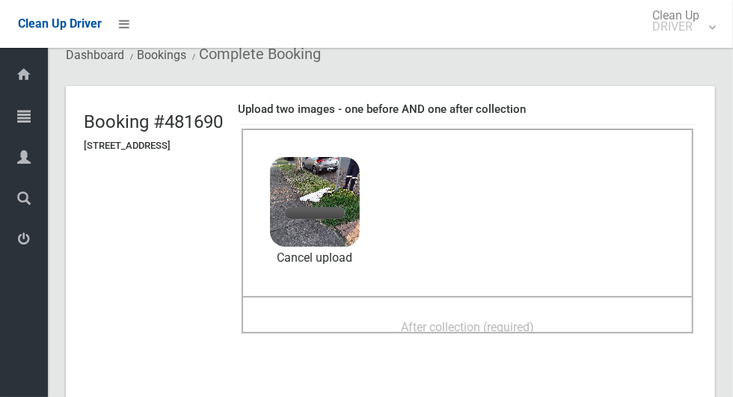
click at [578, 318] on div "After collection (required)" at bounding box center [467, 326] width 419 height 28
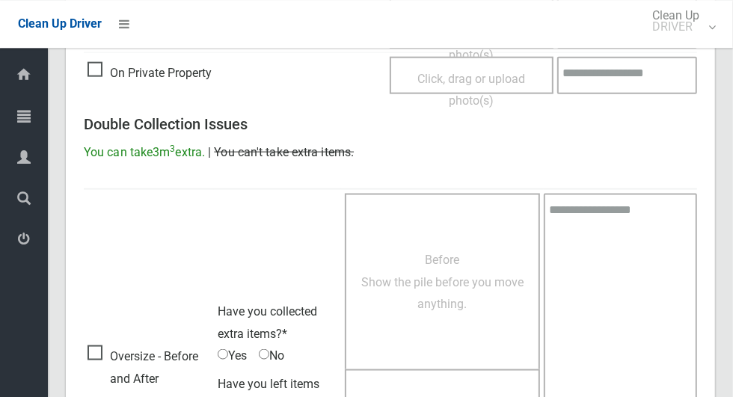
scroll to position [1223, 0]
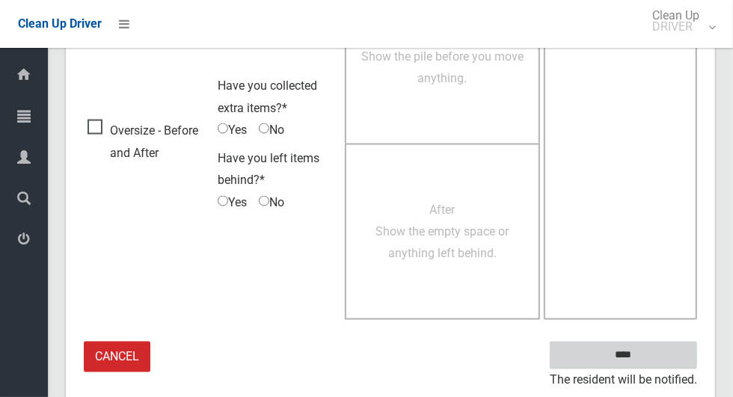
click at [668, 351] on input "****" at bounding box center [622, 356] width 147 height 28
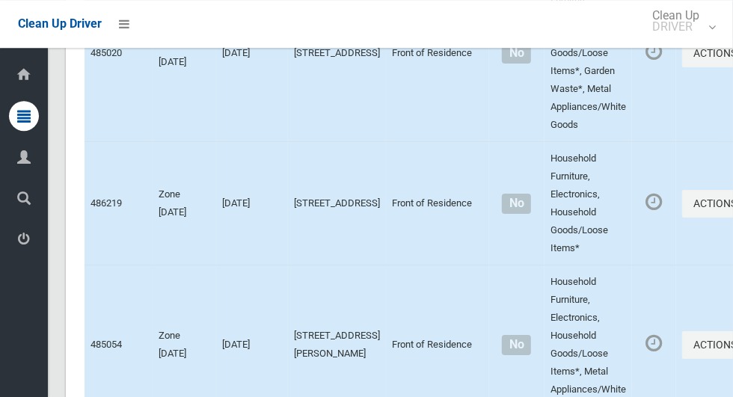
scroll to position [9218, 0]
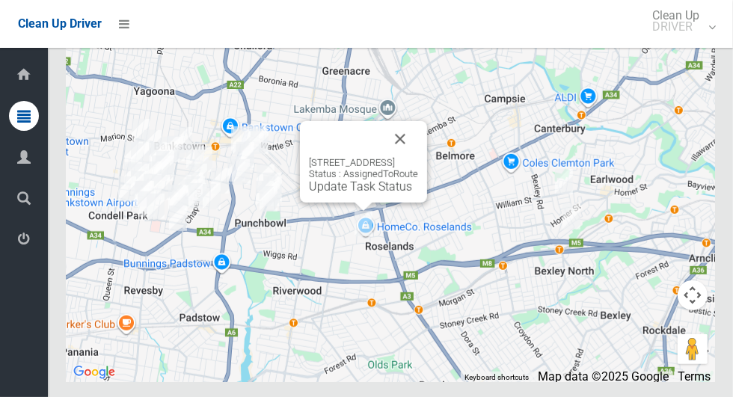
click at [418, 157] on button "Close" at bounding box center [400, 139] width 36 height 36
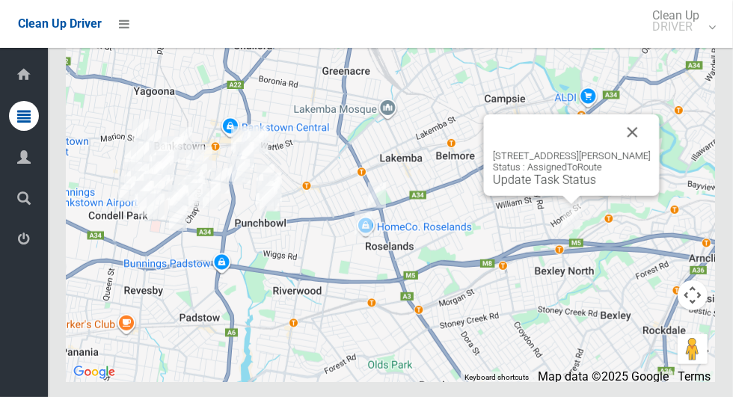
click at [556, 187] on link "Update Task Status" at bounding box center [544, 180] width 103 height 14
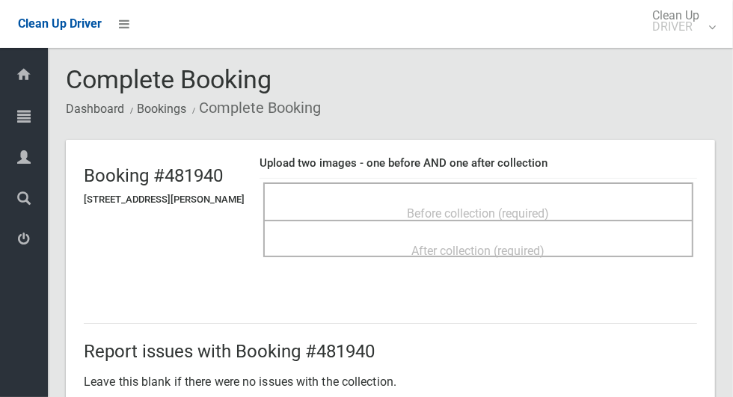
click at [605, 201] on div "Before collection (required)" at bounding box center [478, 213] width 397 height 28
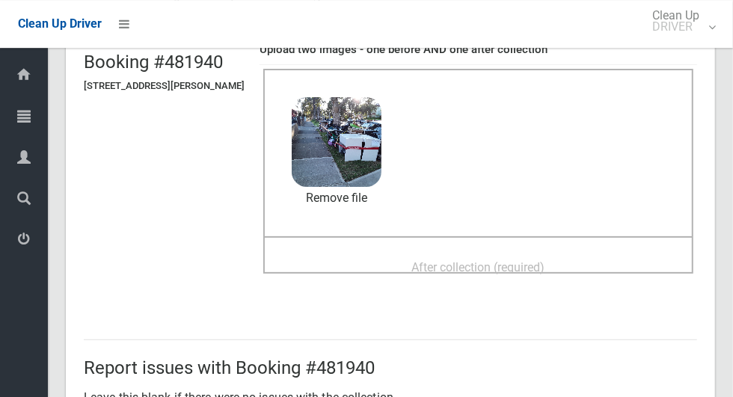
scroll to position [113, 0]
click at [595, 253] on div "After collection (required)" at bounding box center [478, 267] width 397 height 28
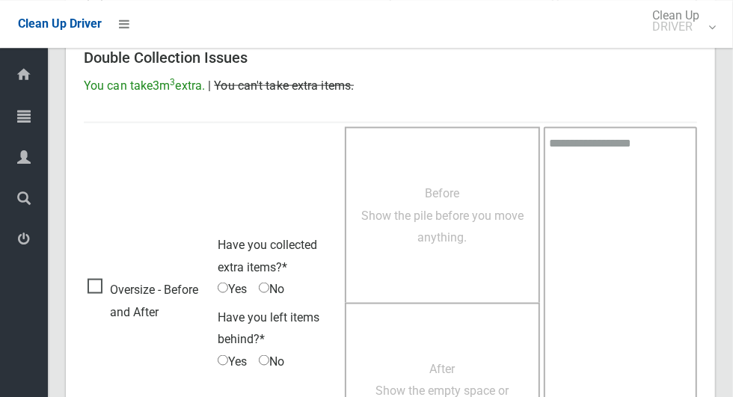
scroll to position [1223, 0]
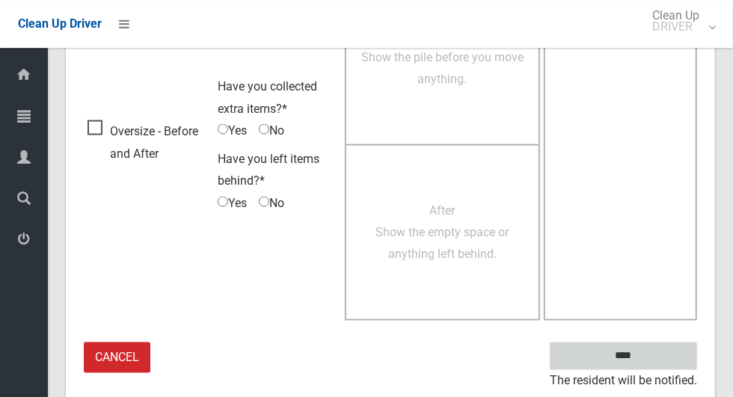
click at [666, 349] on input "****" at bounding box center [622, 356] width 147 height 28
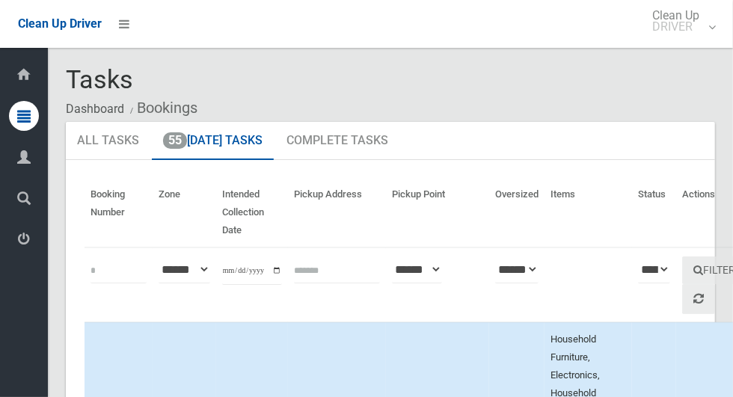
click at [19, 247] on icon at bounding box center [23, 239] width 13 height 30
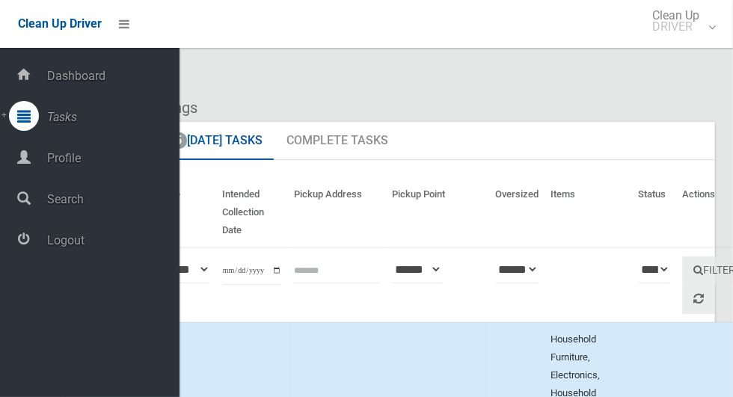
click at [55, 241] on span "Logout" at bounding box center [111, 240] width 137 height 14
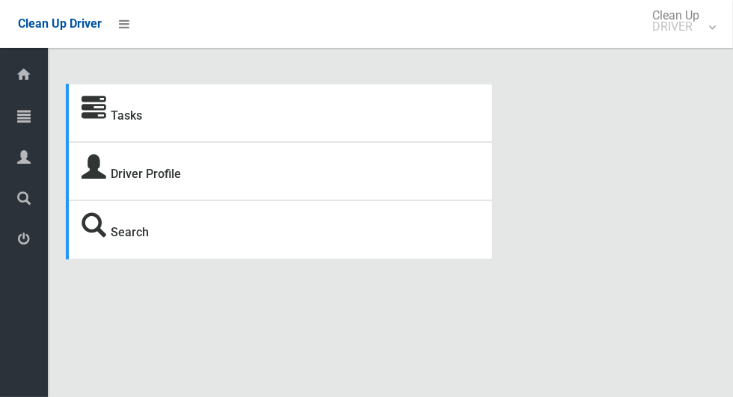
click at [18, 120] on icon at bounding box center [23, 116] width 13 height 30
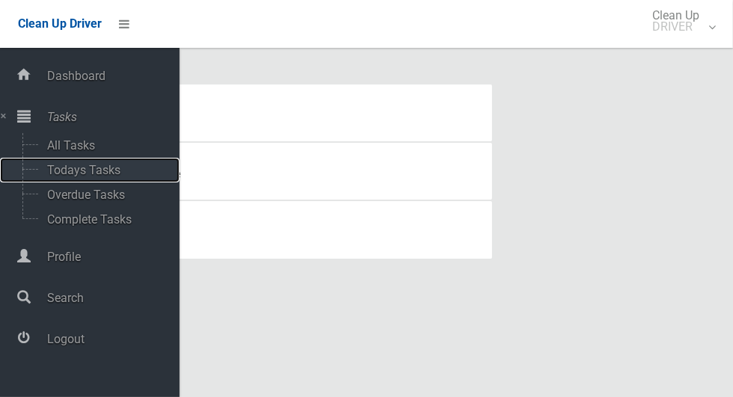
click at [51, 168] on span "Todays Tasks" at bounding box center [105, 170] width 124 height 14
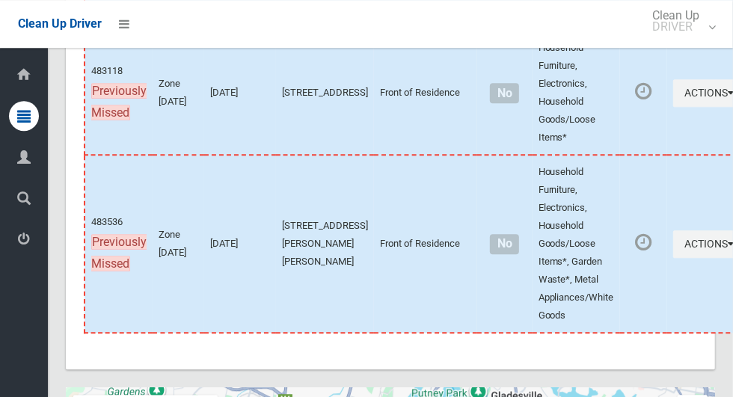
scroll to position [7754, 0]
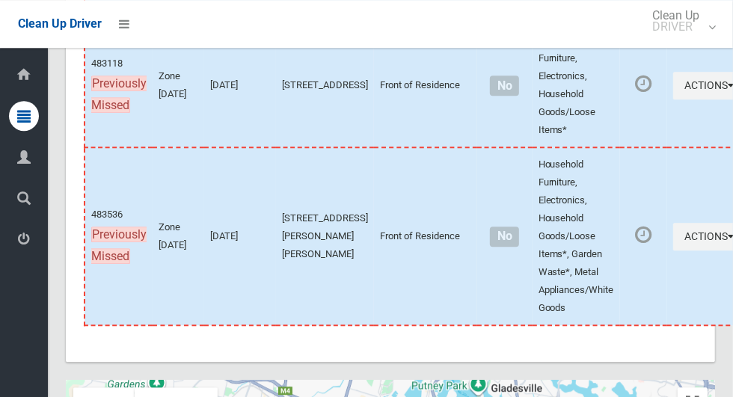
click at [19, 242] on icon at bounding box center [23, 239] width 13 height 30
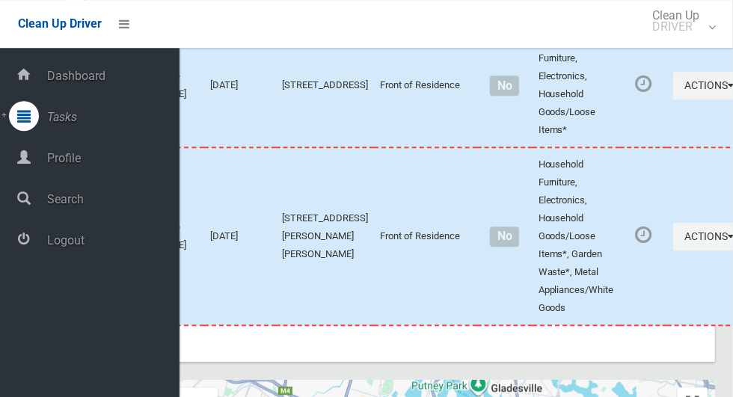
click at [48, 247] on span "Logout" at bounding box center [111, 240] width 137 height 14
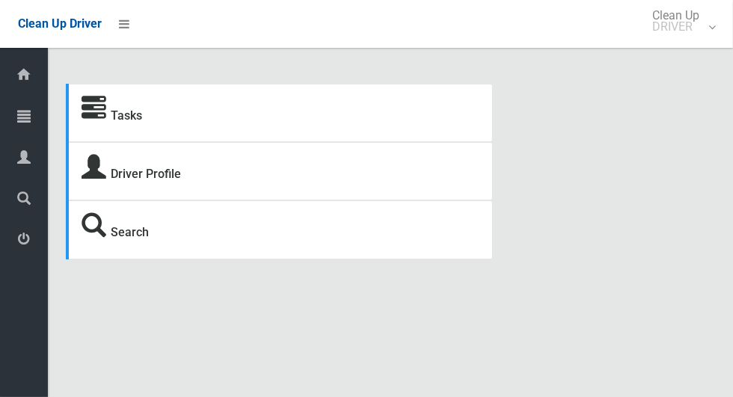
click at [18, 121] on icon at bounding box center [23, 116] width 13 height 30
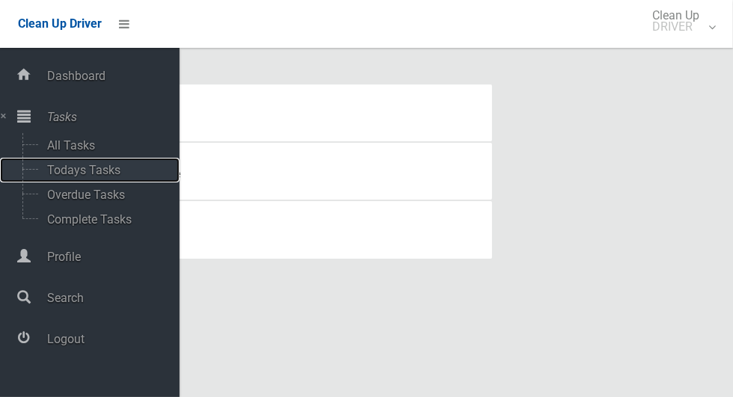
click at [48, 167] on span "Todays Tasks" at bounding box center [105, 170] width 124 height 14
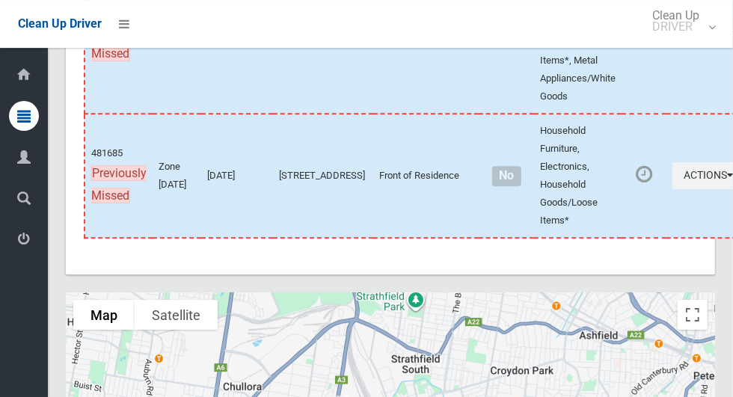
scroll to position [8138, 0]
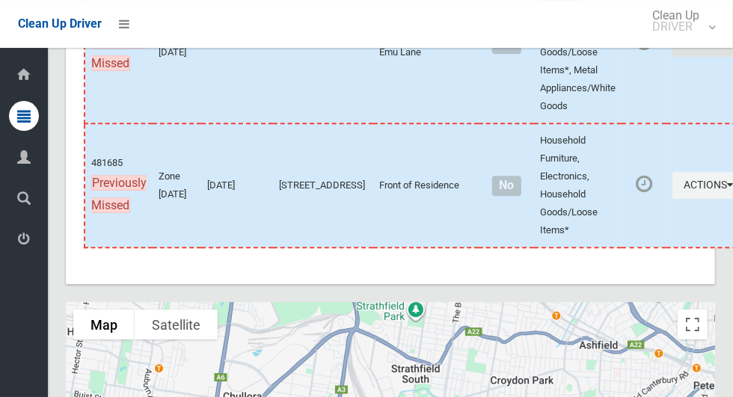
click at [727, 48] on icon "button" at bounding box center [730, 42] width 6 height 10
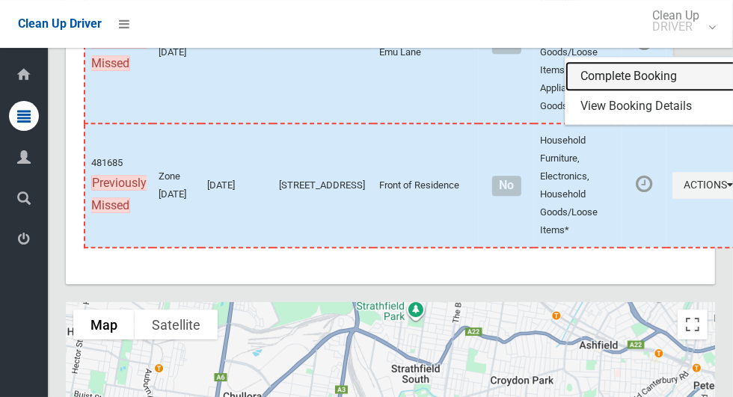
click at [620, 91] on link "Complete Booking" at bounding box center [654, 76] width 178 height 30
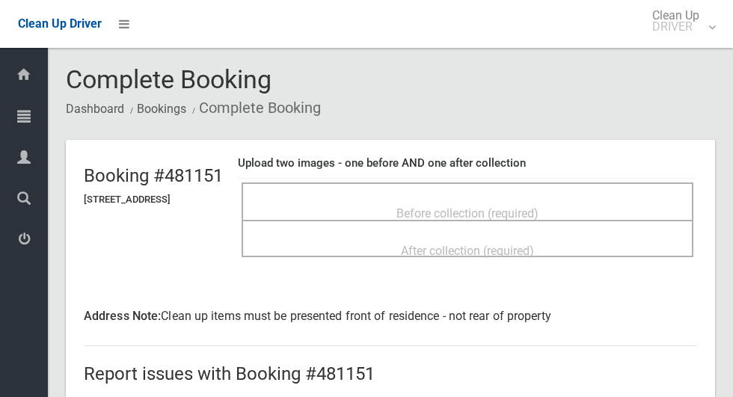
click at [587, 201] on div "Before collection (required)" at bounding box center [467, 213] width 419 height 28
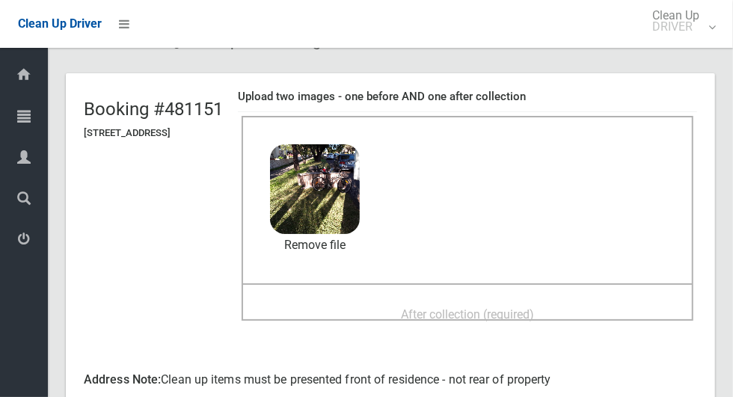
scroll to position [69, 0]
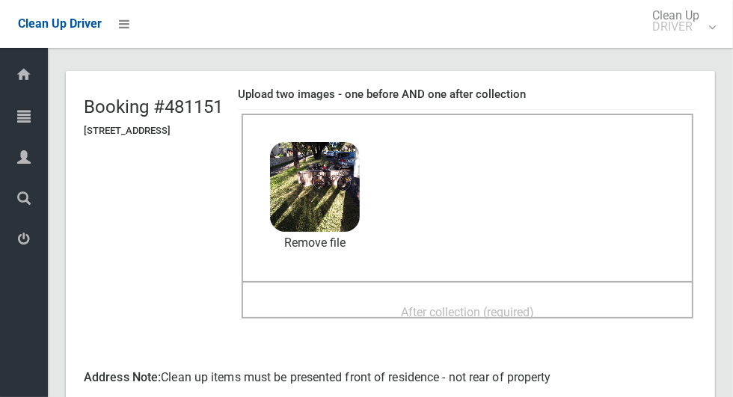
click at [598, 302] on div "After collection (required)" at bounding box center [467, 311] width 419 height 28
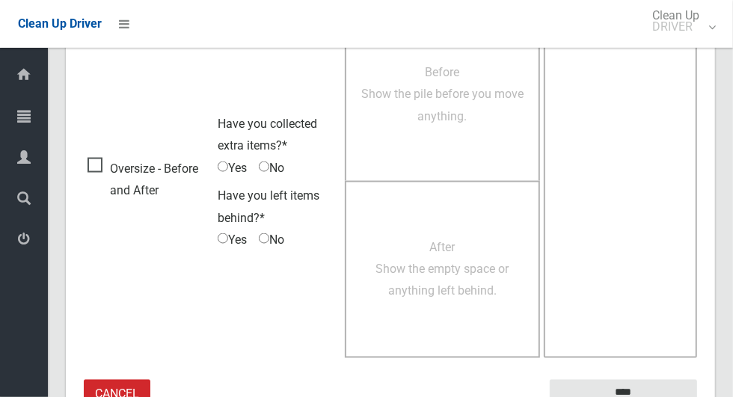
scroll to position [1245, 0]
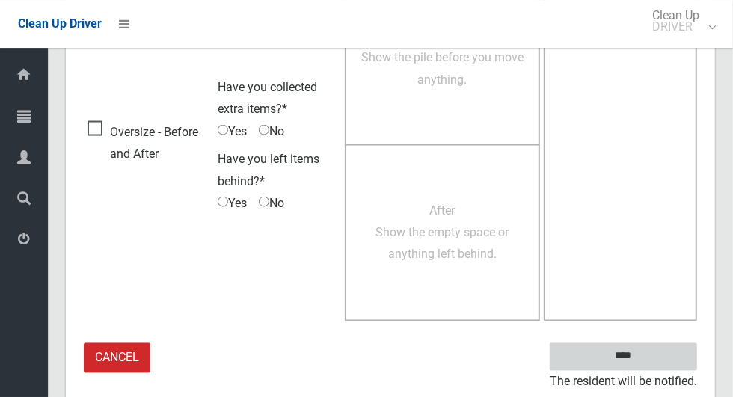
click at [649, 352] on input "****" at bounding box center [622, 356] width 147 height 28
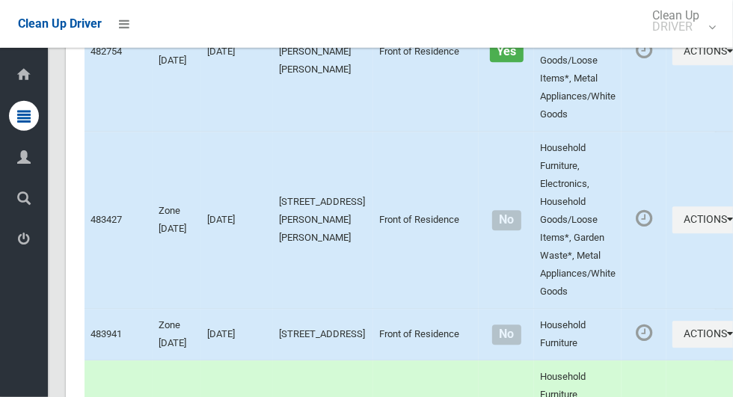
scroll to position [8535, 0]
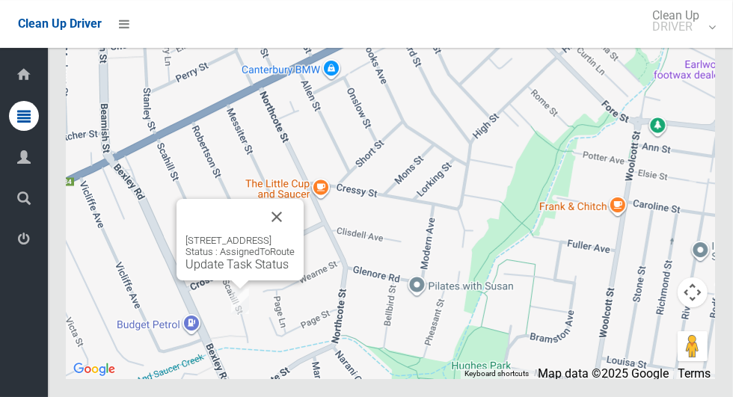
click at [295, 235] on button "Close" at bounding box center [277, 217] width 36 height 36
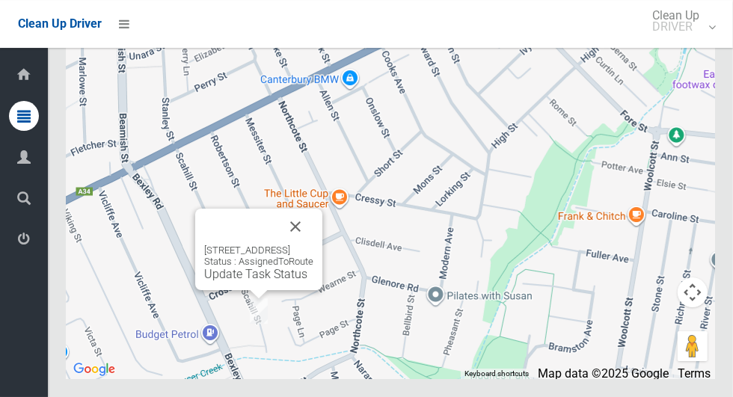
click at [313, 244] on button "Close" at bounding box center [295, 227] width 36 height 36
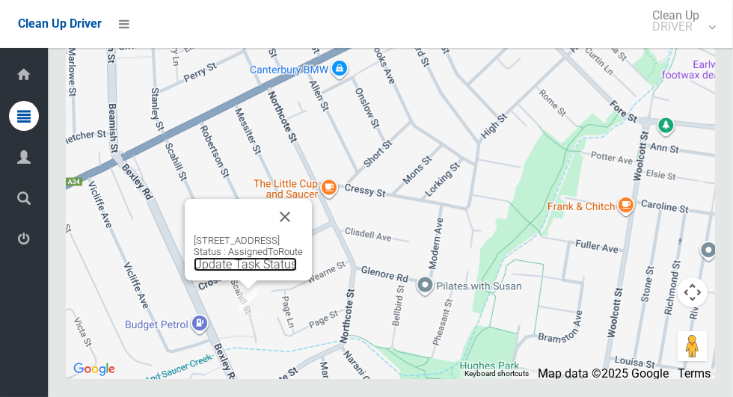
click at [253, 271] on link "Update Task Status" at bounding box center [245, 264] width 103 height 14
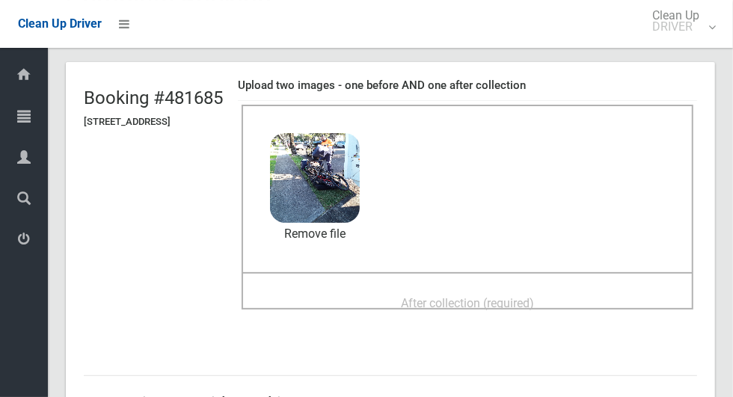
scroll to position [79, 0]
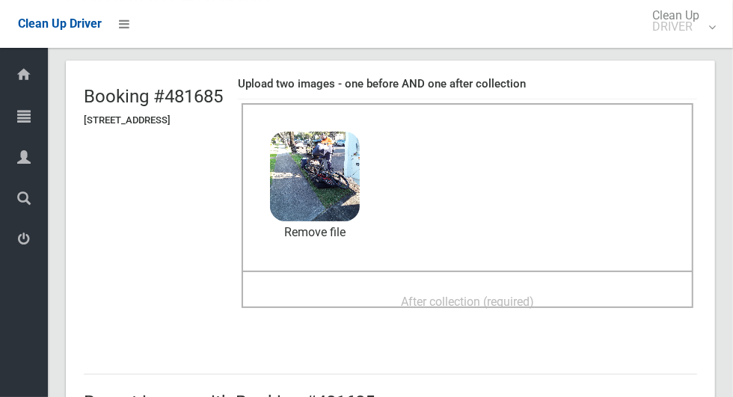
click at [611, 287] on div "After collection (required)" at bounding box center [467, 301] width 419 height 28
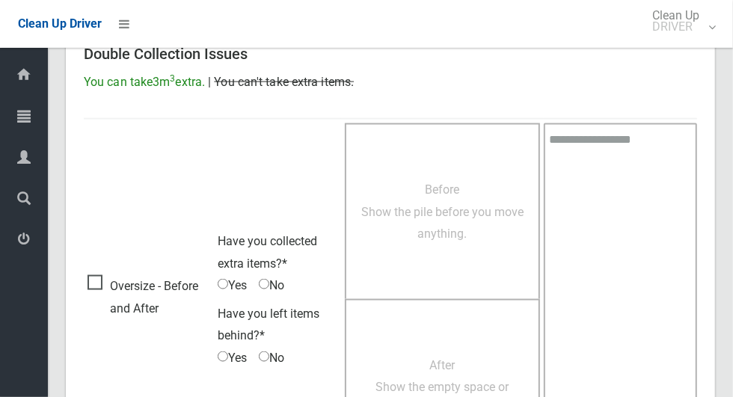
scroll to position [1223, 0]
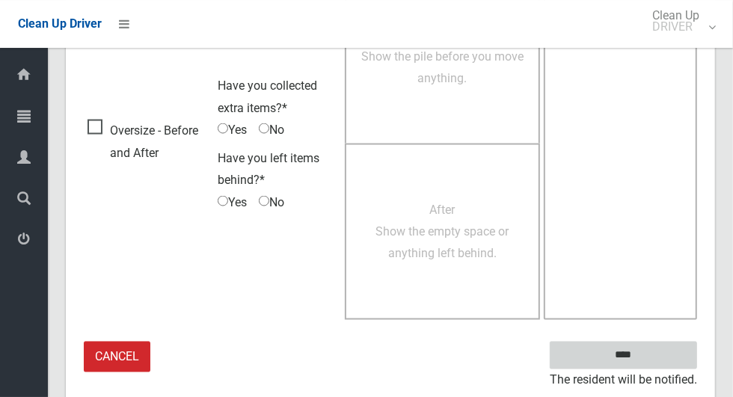
click at [658, 348] on input "****" at bounding box center [622, 356] width 147 height 28
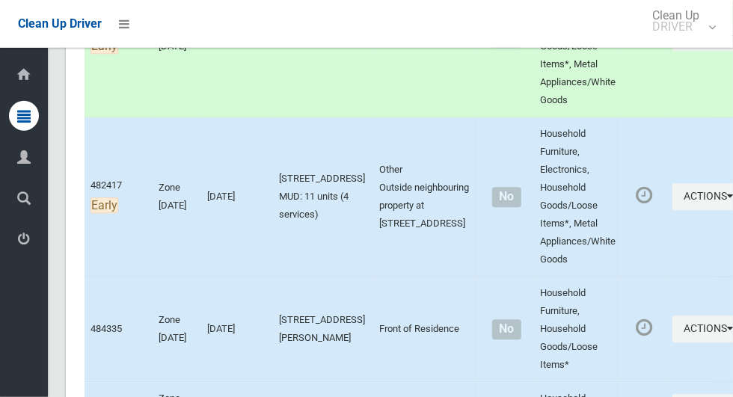
scroll to position [1928, 0]
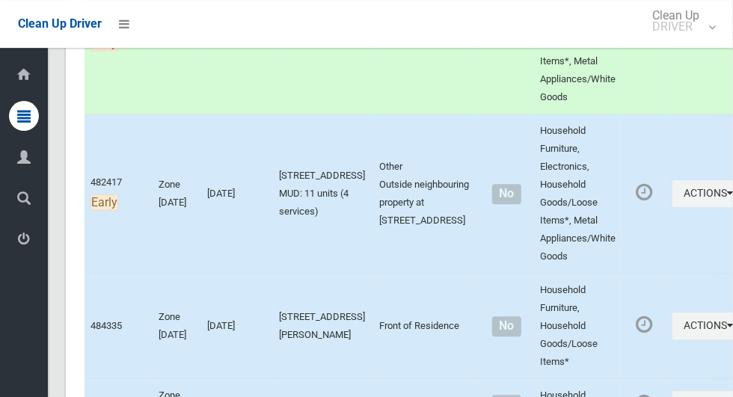
click at [25, 236] on icon at bounding box center [23, 239] width 13 height 30
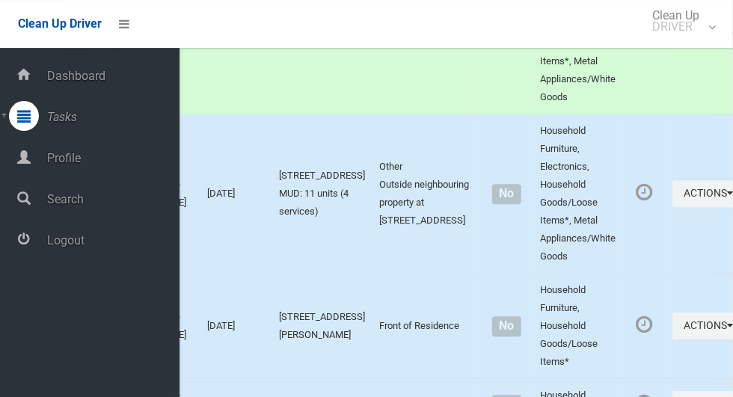
click at [116, 243] on span "Logout" at bounding box center [111, 240] width 137 height 14
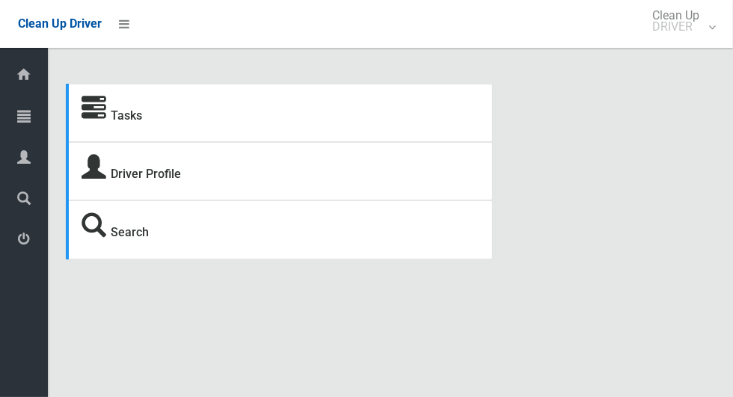
click at [28, 117] on icon at bounding box center [23, 116] width 13 height 30
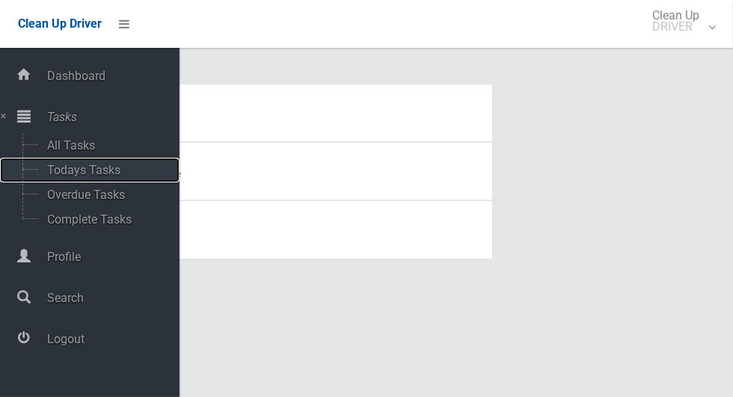
click at [120, 167] on span "Todays Tasks" at bounding box center [105, 170] width 124 height 14
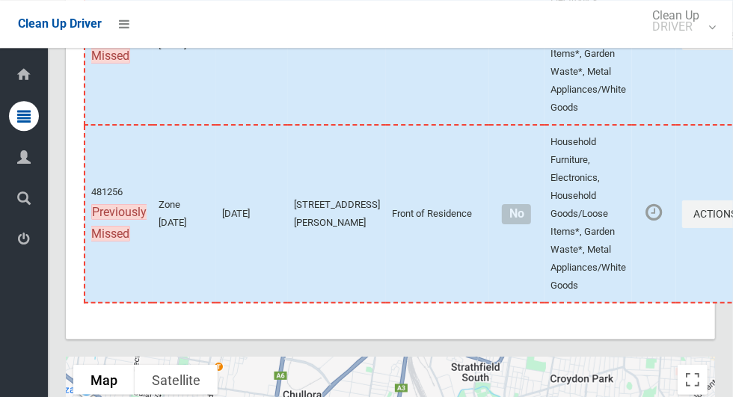
scroll to position [8868, 0]
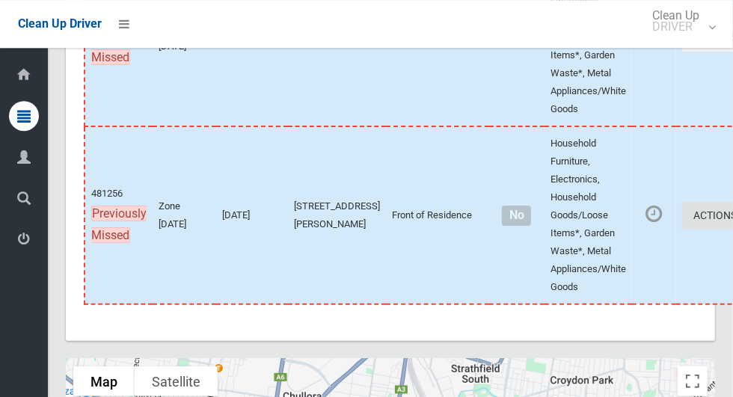
click at [732, 221] on icon "button" at bounding box center [739, 215] width 6 height 10
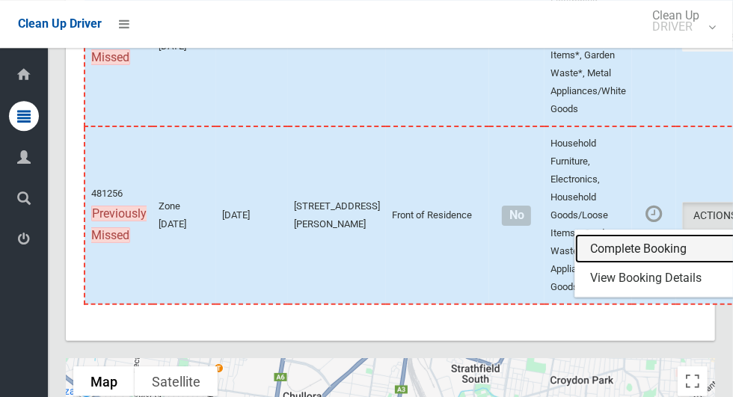
click at [622, 264] on link "Complete Booking" at bounding box center [664, 249] width 178 height 30
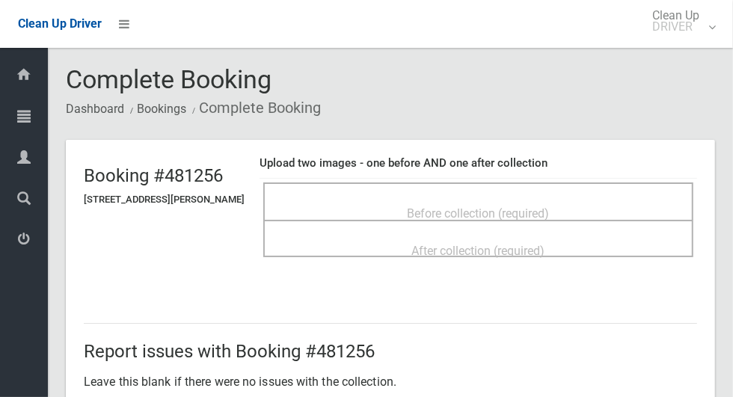
click at [590, 202] on div "Before collection (required)" at bounding box center [478, 213] width 397 height 28
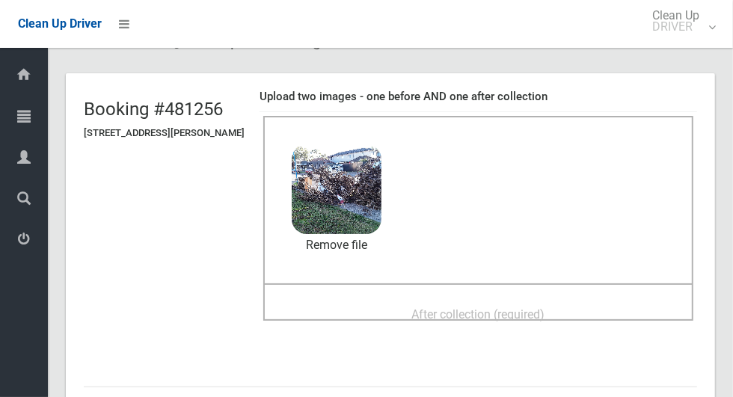
scroll to position [84, 0]
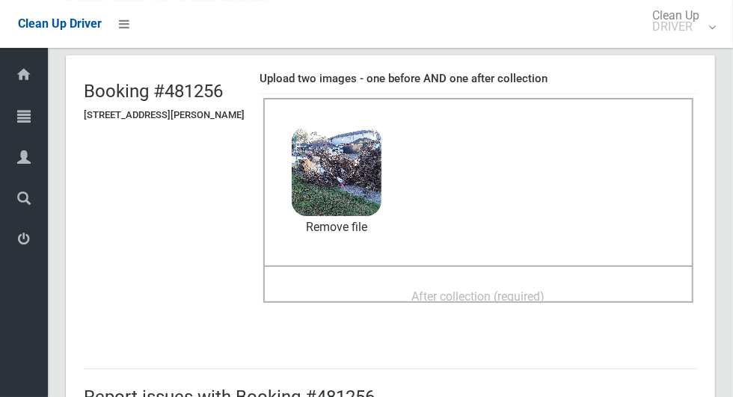
click at [608, 287] on div "After collection (required)" at bounding box center [478, 296] width 397 height 28
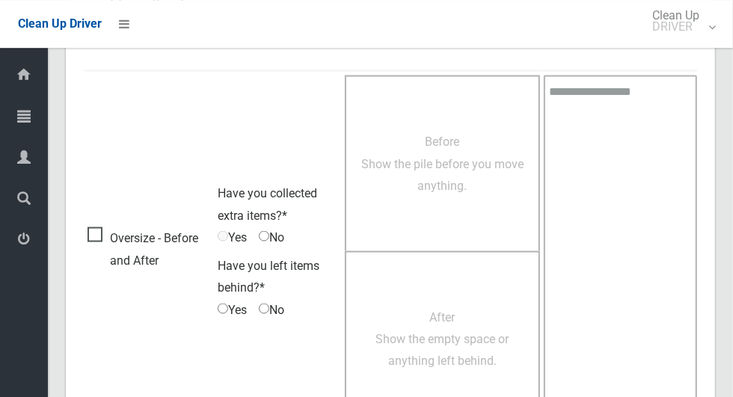
scroll to position [1223, 0]
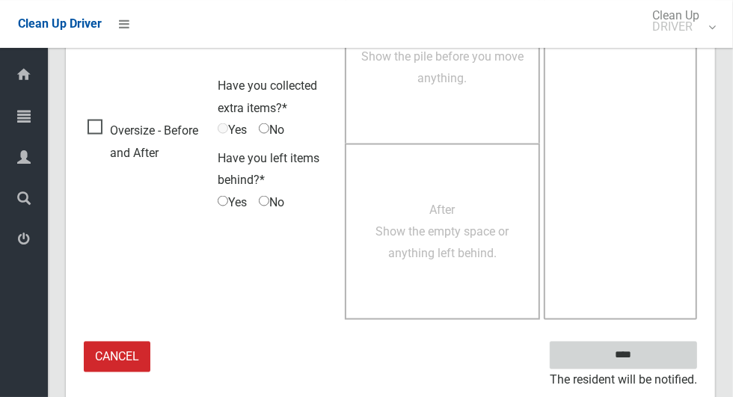
click at [664, 350] on input "****" at bounding box center [622, 356] width 147 height 28
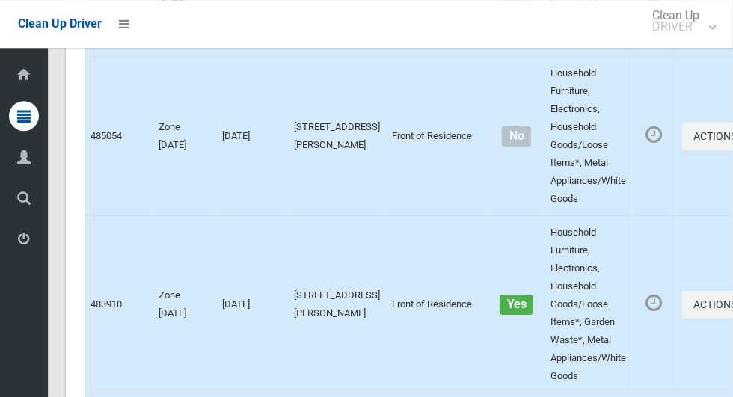
scroll to position [9218, 0]
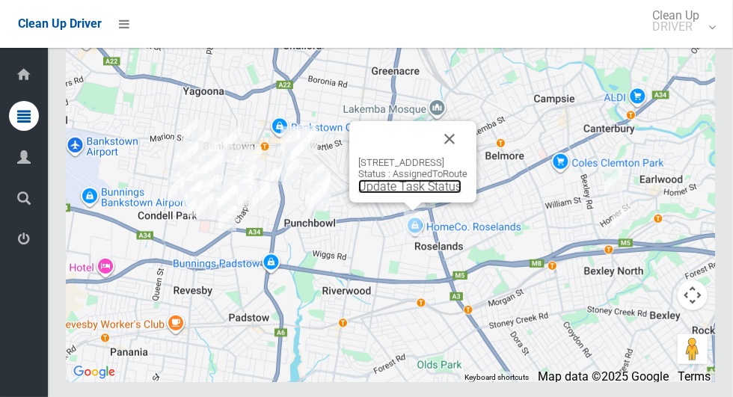
click at [407, 194] on link "Update Task Status" at bounding box center [409, 186] width 103 height 14
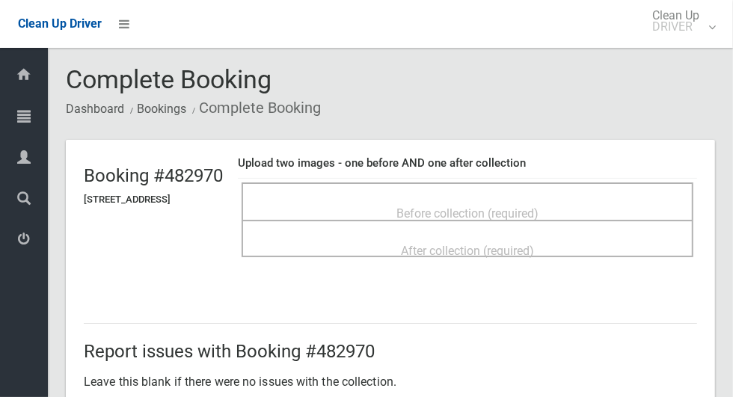
click at [464, 206] on span "Before collection (required)" at bounding box center [467, 213] width 142 height 14
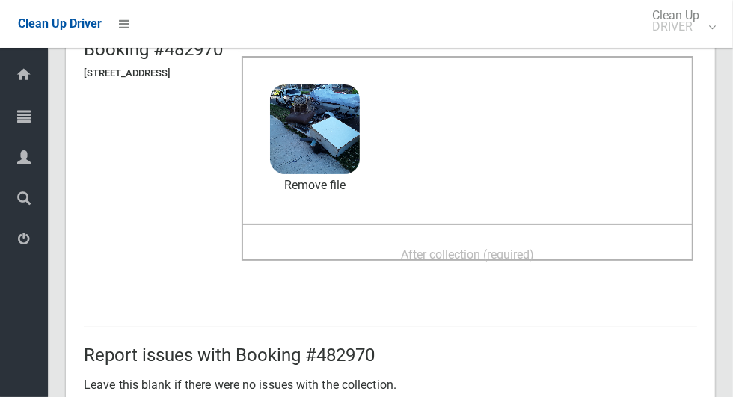
scroll to position [128, 0]
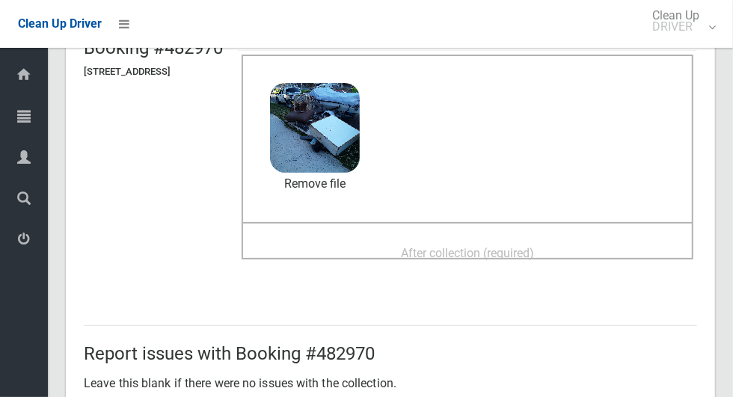
click at [576, 238] on div "After collection (required)" at bounding box center [467, 252] width 419 height 28
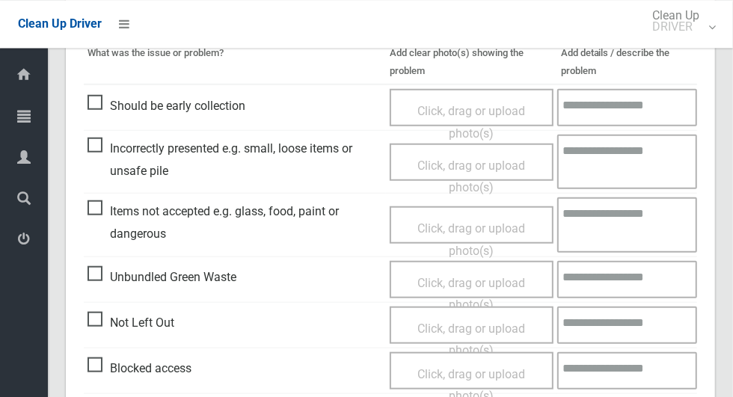
scroll to position [657, 0]
click at [89, 200] on span "Items not accepted e.g. glass, food, paint or dangerous" at bounding box center [234, 222] width 295 height 44
click at [514, 229] on span "Click, drag or upload photo(s)" at bounding box center [471, 239] width 108 height 37
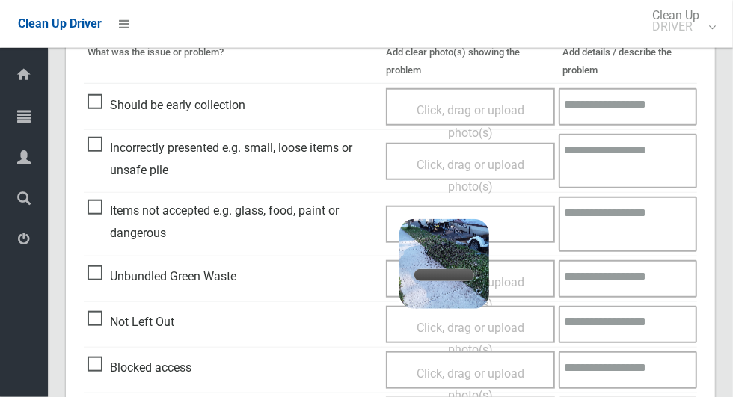
click at [660, 221] on textarea at bounding box center [627, 224] width 138 height 55
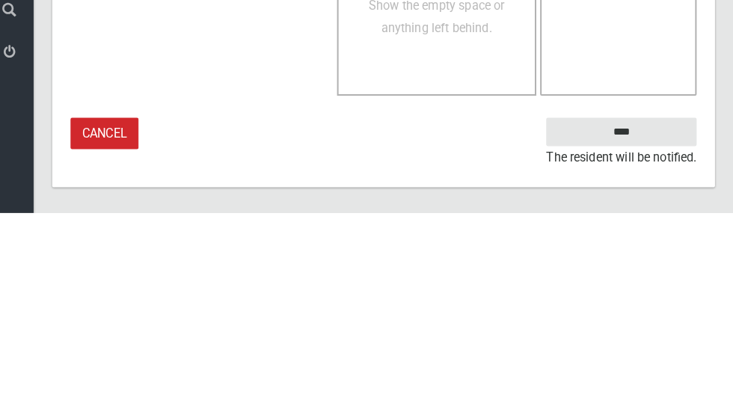
scroll to position [1265, 0]
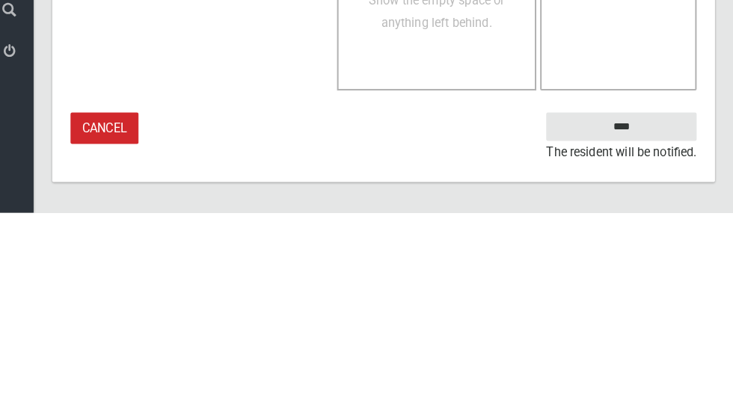
type textarea "**********"
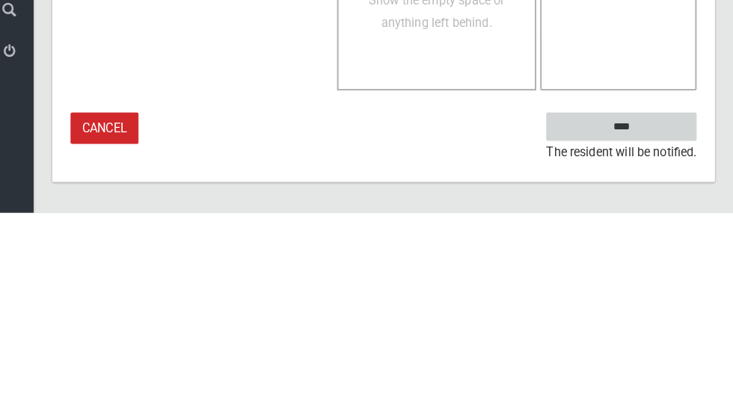
click at [671, 311] on input "****" at bounding box center [622, 313] width 147 height 28
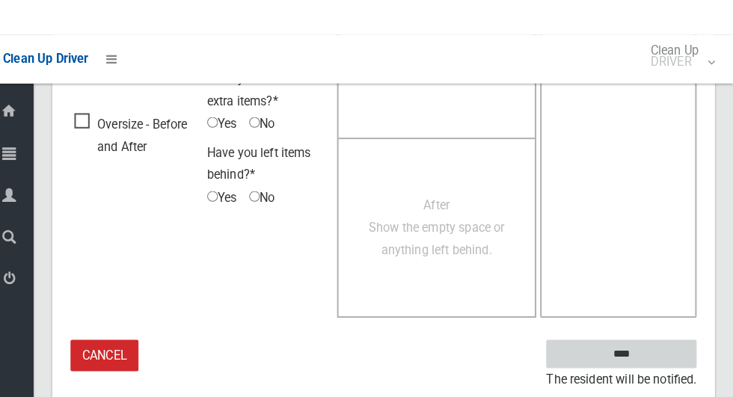
scroll to position [588, 0]
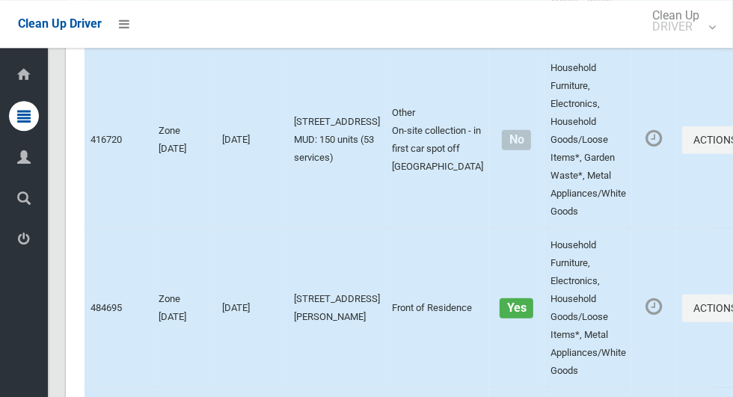
scroll to position [6572, 0]
click at [732, 144] on icon "button" at bounding box center [739, 138] width 6 height 10
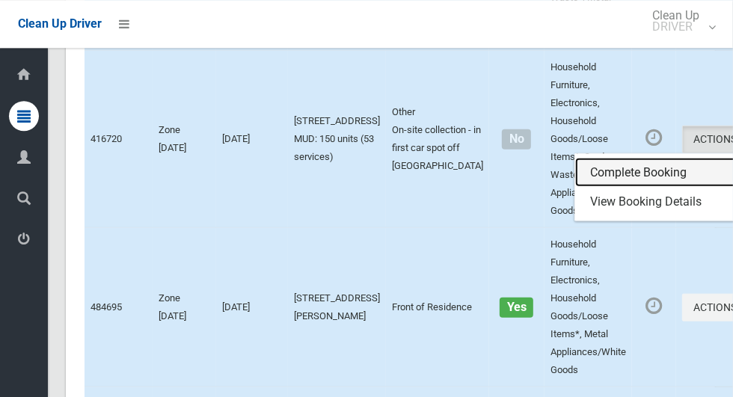
click at [622, 187] on link "Complete Booking" at bounding box center [664, 172] width 178 height 30
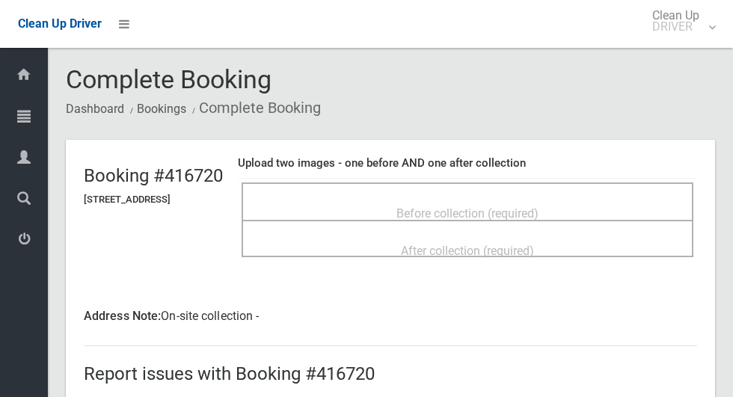
click at [538, 206] on span "Before collection (required)" at bounding box center [467, 213] width 142 height 14
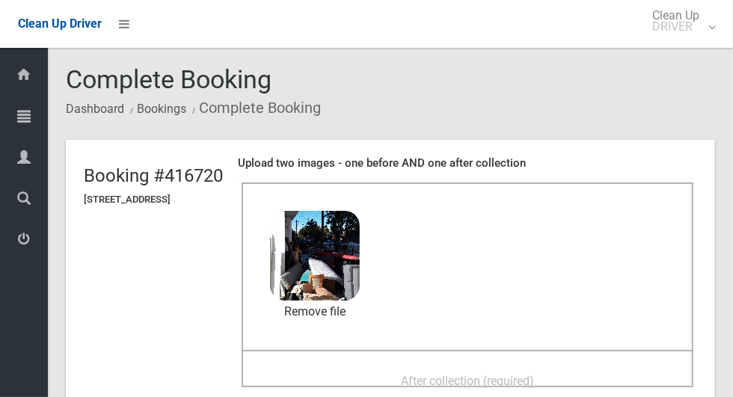
click at [595, 366] on div "After collection (required)" at bounding box center [467, 380] width 419 height 28
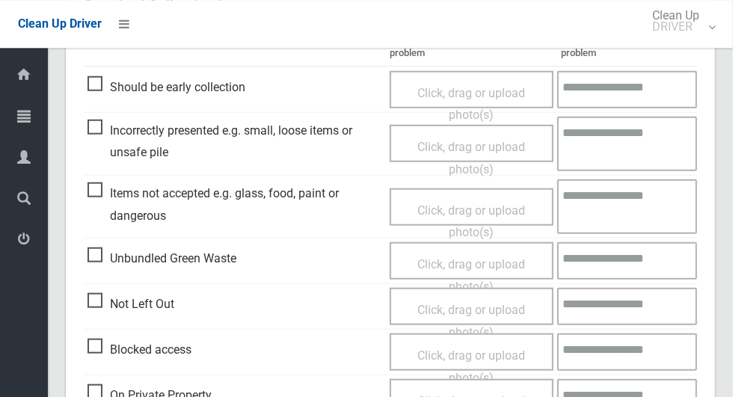
scroll to position [795, 0]
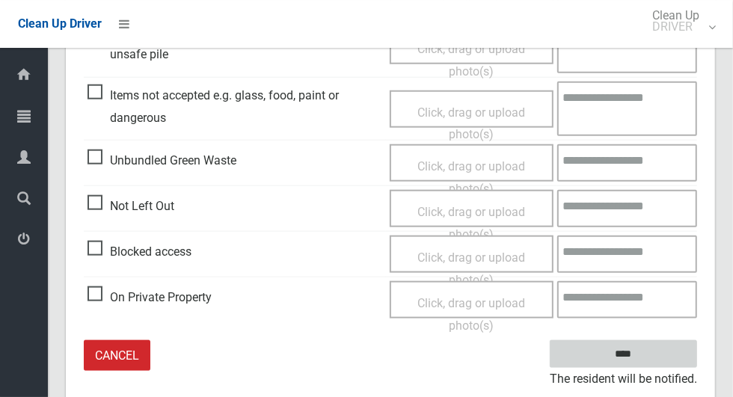
click at [654, 348] on input "****" at bounding box center [622, 354] width 147 height 28
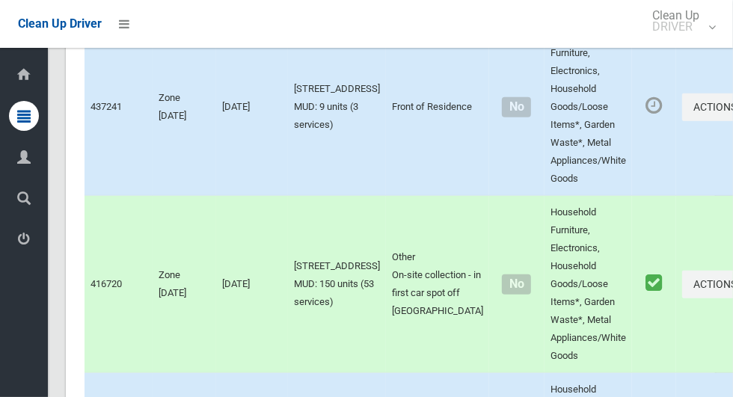
scroll to position [6421, 0]
